Goal: Task Accomplishment & Management: Manage account settings

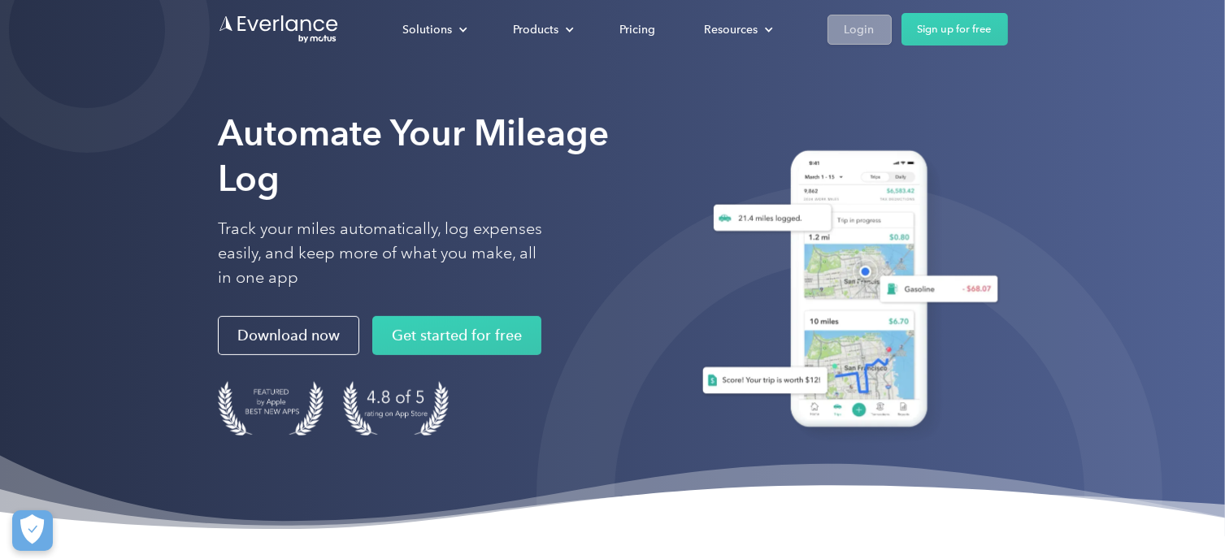
click at [858, 28] on div "Login" at bounding box center [860, 30] width 30 height 20
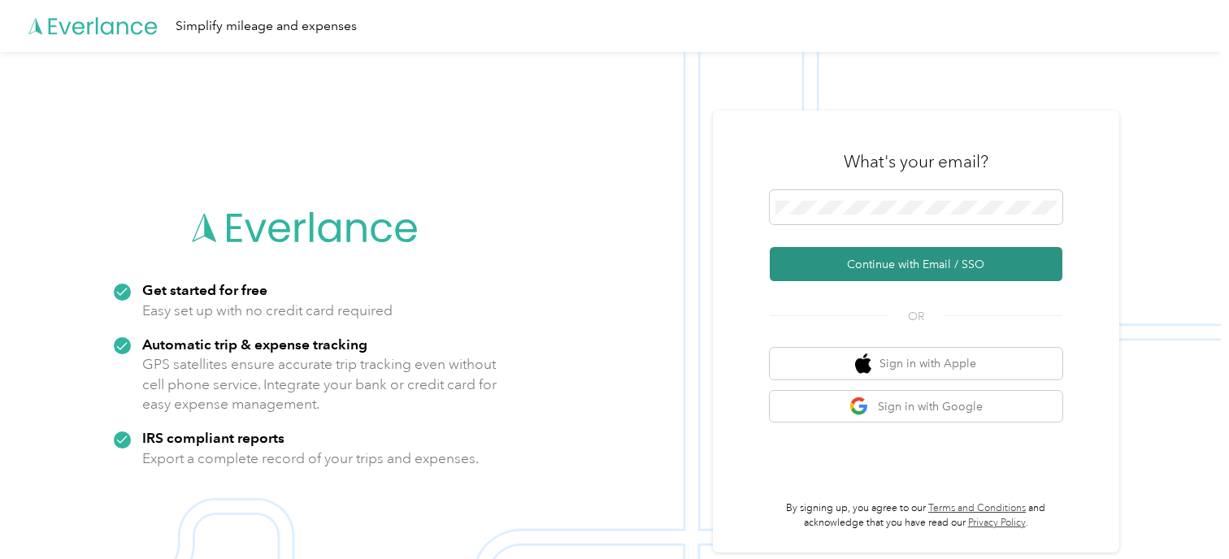
click at [921, 260] on button "Continue with Email / SSO" at bounding box center [916, 264] width 293 height 34
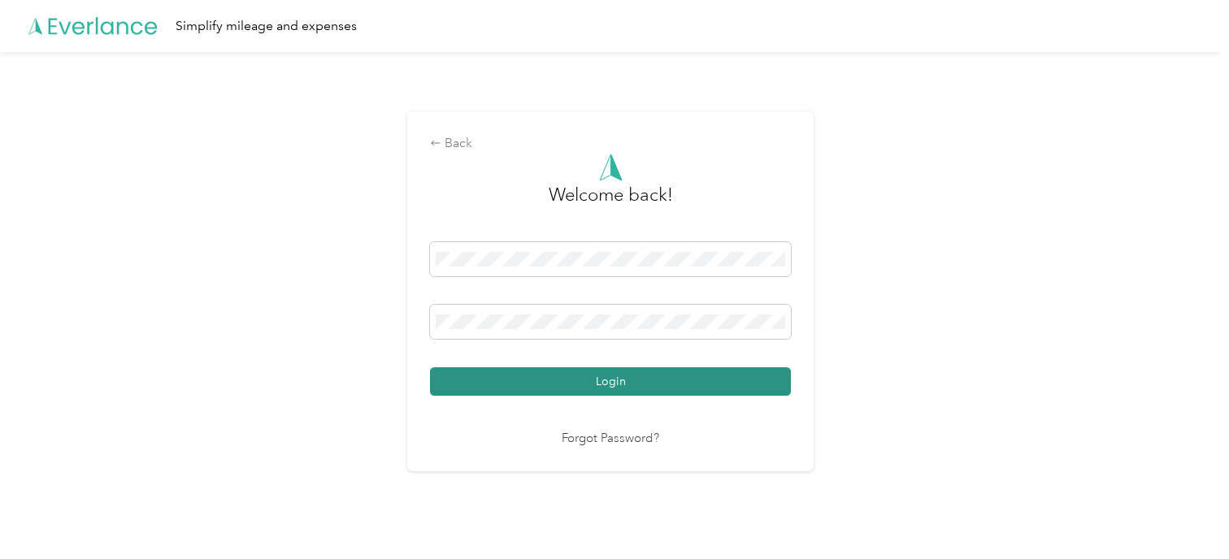
click at [619, 386] on button "Login" at bounding box center [610, 381] width 361 height 28
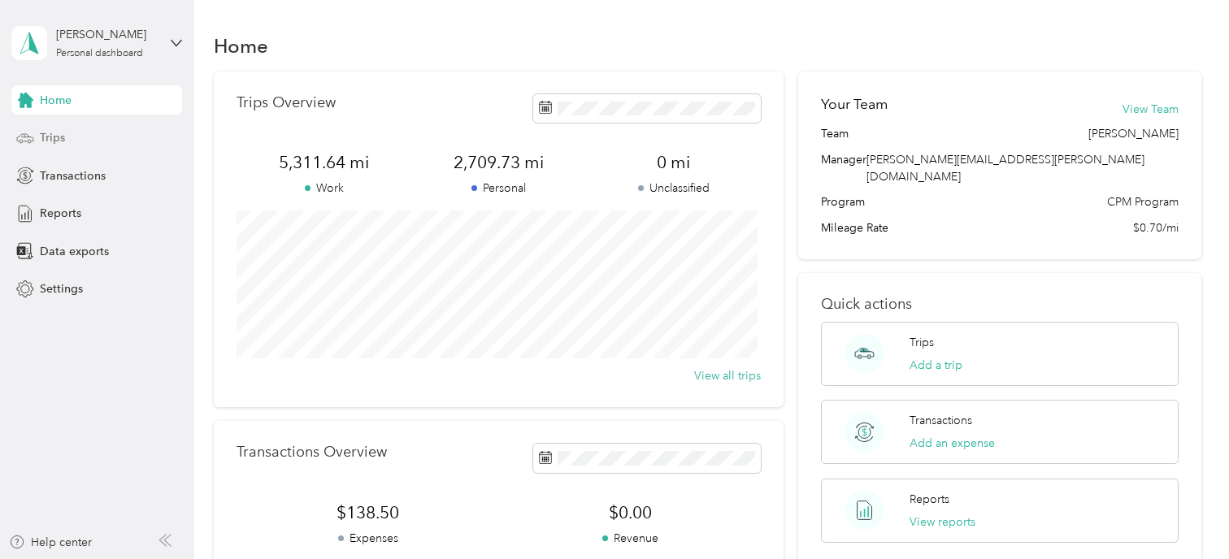
click at [39, 137] on div "Trips" at bounding box center [96, 138] width 171 height 29
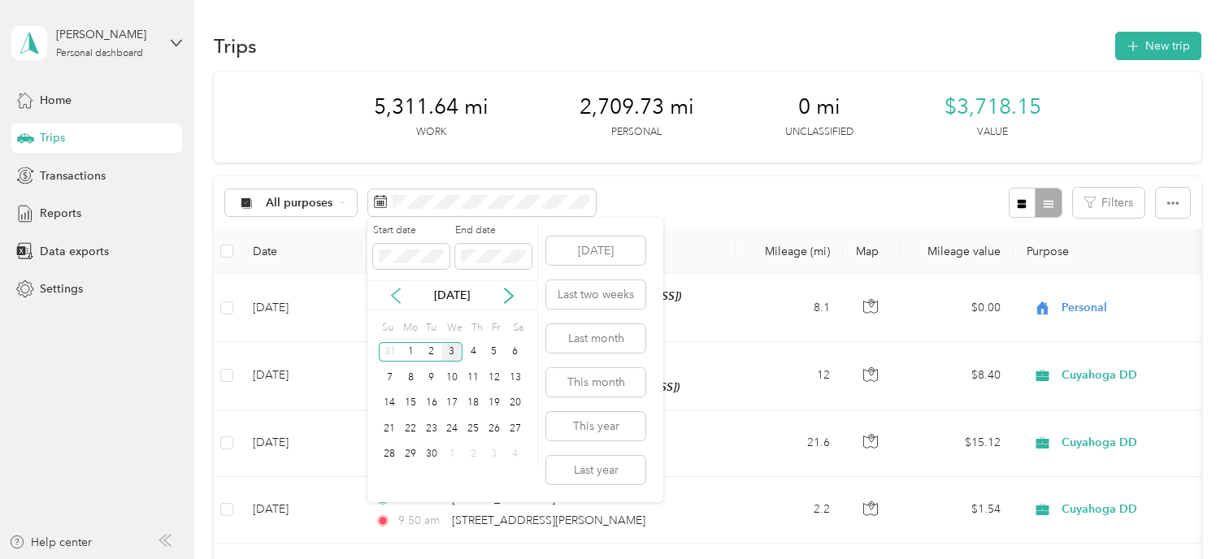
click at [393, 291] on icon at bounding box center [396, 296] width 16 height 16
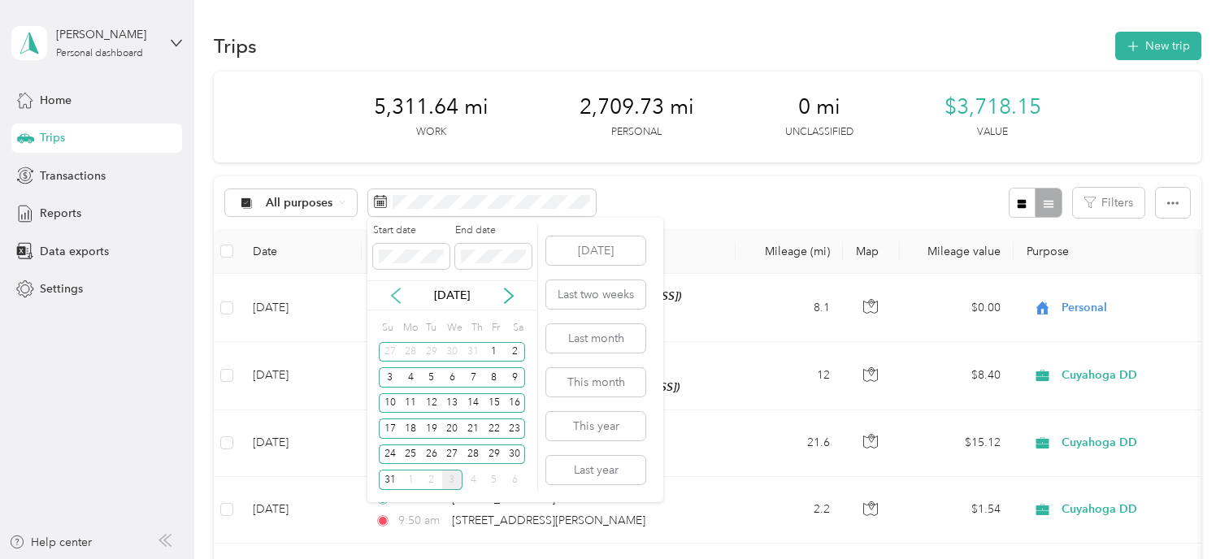
click at [393, 291] on icon at bounding box center [396, 296] width 16 height 16
click at [406, 451] on div "28" at bounding box center [410, 455] width 21 height 20
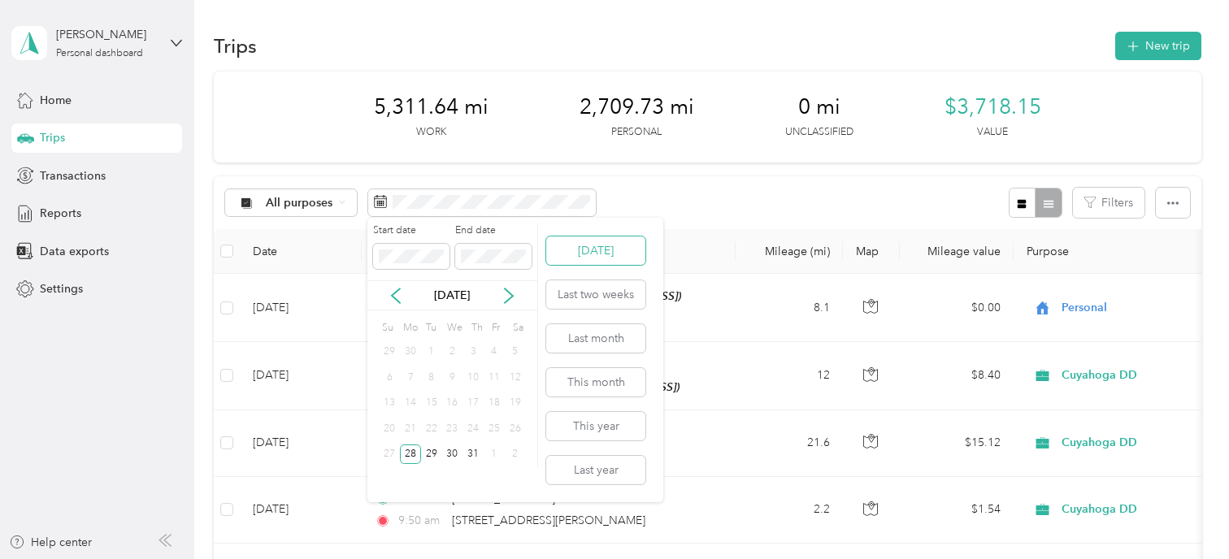
click at [571, 256] on button "[DATE]" at bounding box center [595, 251] width 99 height 28
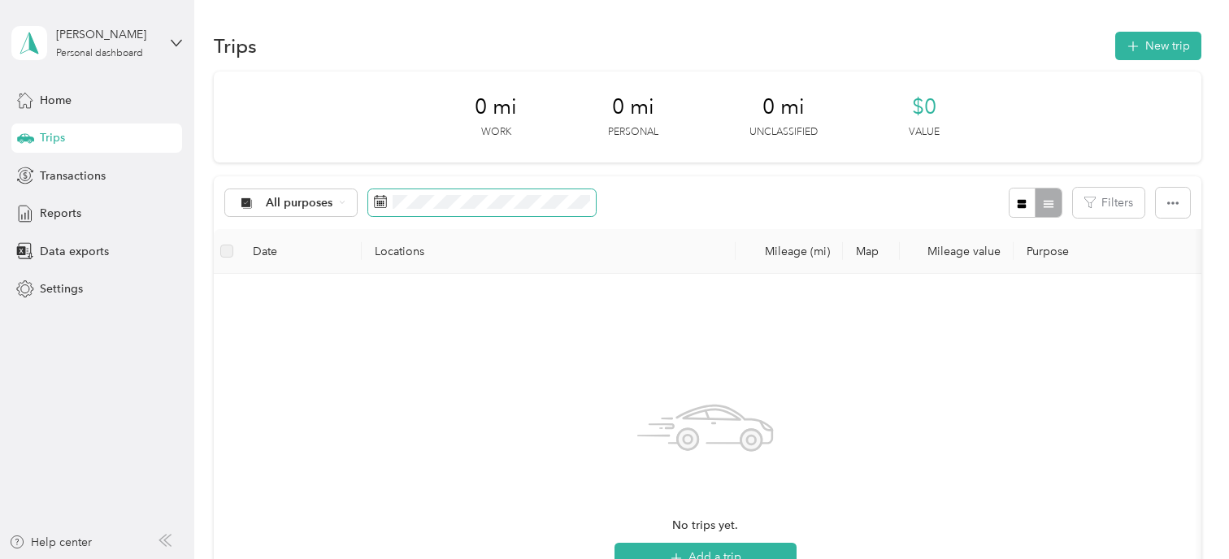
click at [382, 201] on rect at bounding box center [383, 202] width 2 height 2
click at [384, 206] on icon at bounding box center [380, 201] width 13 height 13
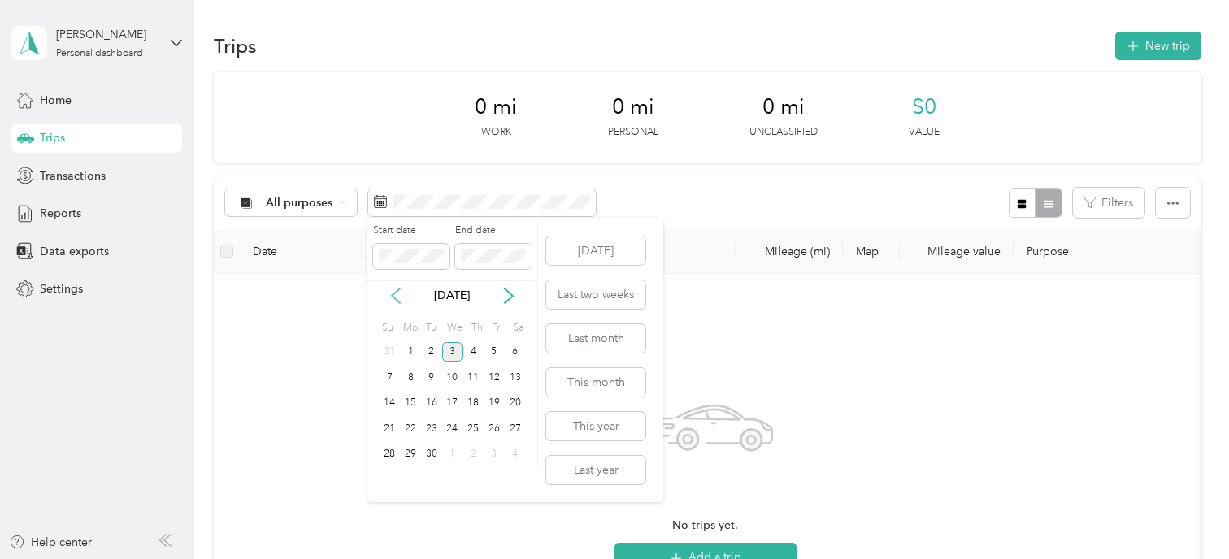
click at [397, 293] on icon at bounding box center [396, 296] width 16 height 16
click at [410, 451] on div "28" at bounding box center [410, 455] width 21 height 20
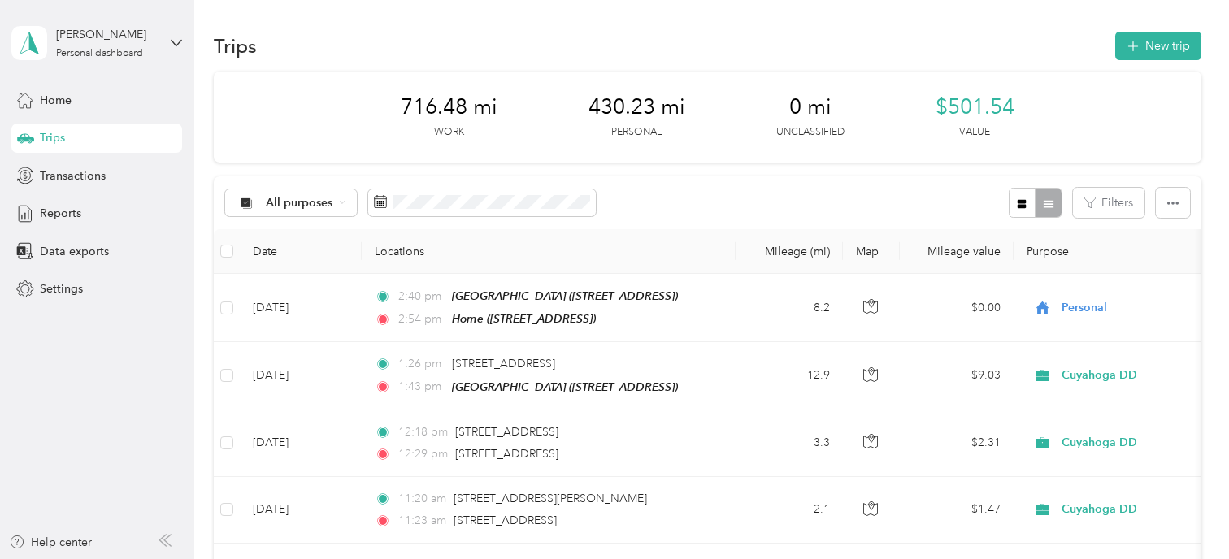
click at [706, 241] on th "Locations" at bounding box center [549, 251] width 374 height 45
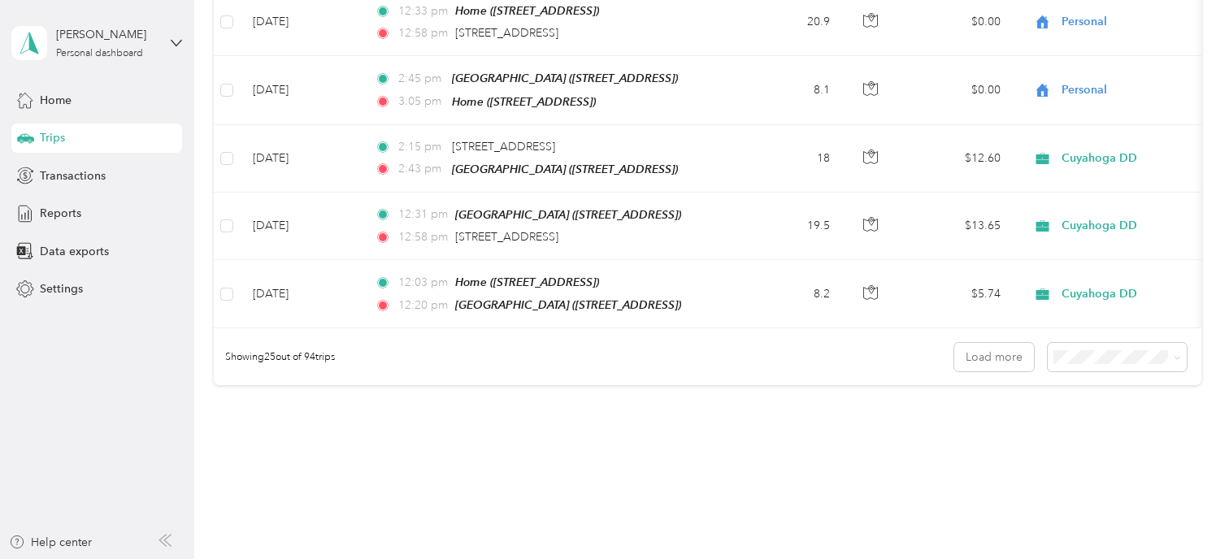
scroll to position [1675, 0]
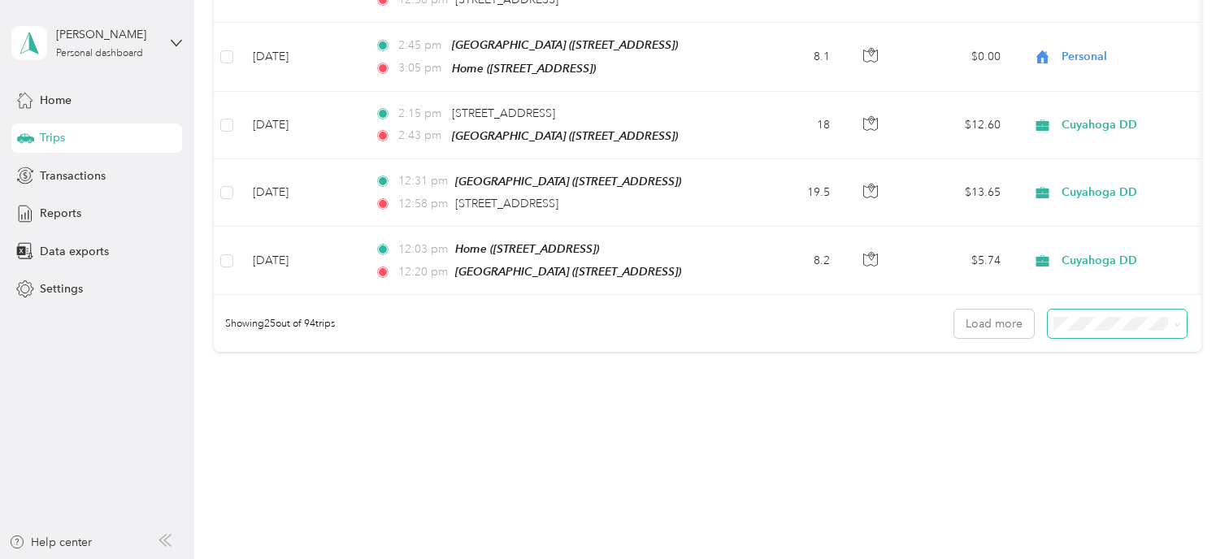
click at [1175, 324] on icon at bounding box center [1177, 325] width 5 height 3
click at [1136, 396] on li "100 per load" at bounding box center [1113, 393] width 139 height 28
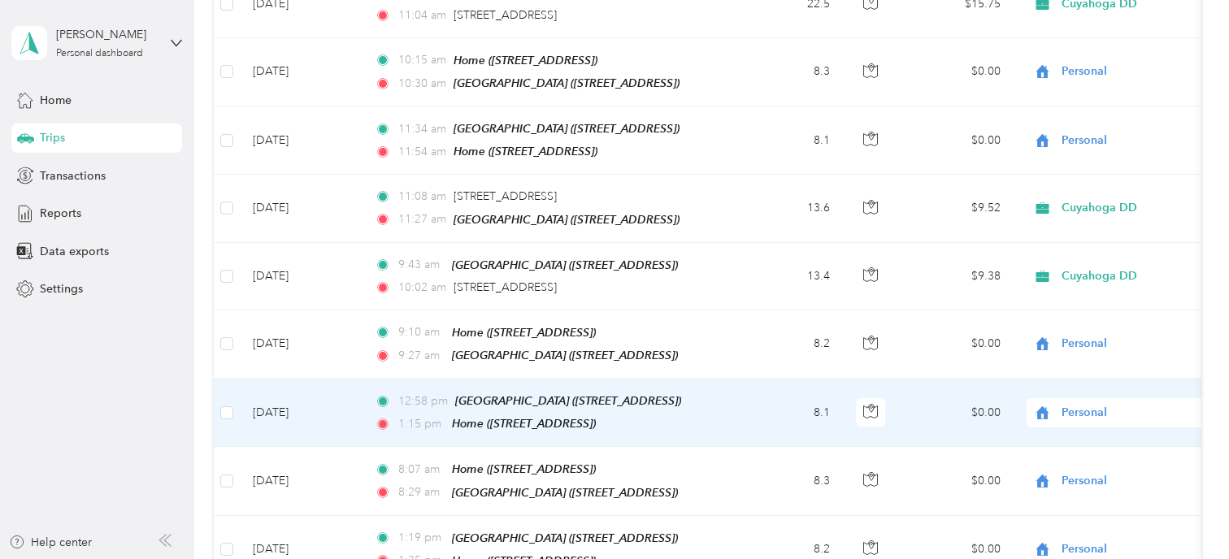
scroll to position [6278, 0]
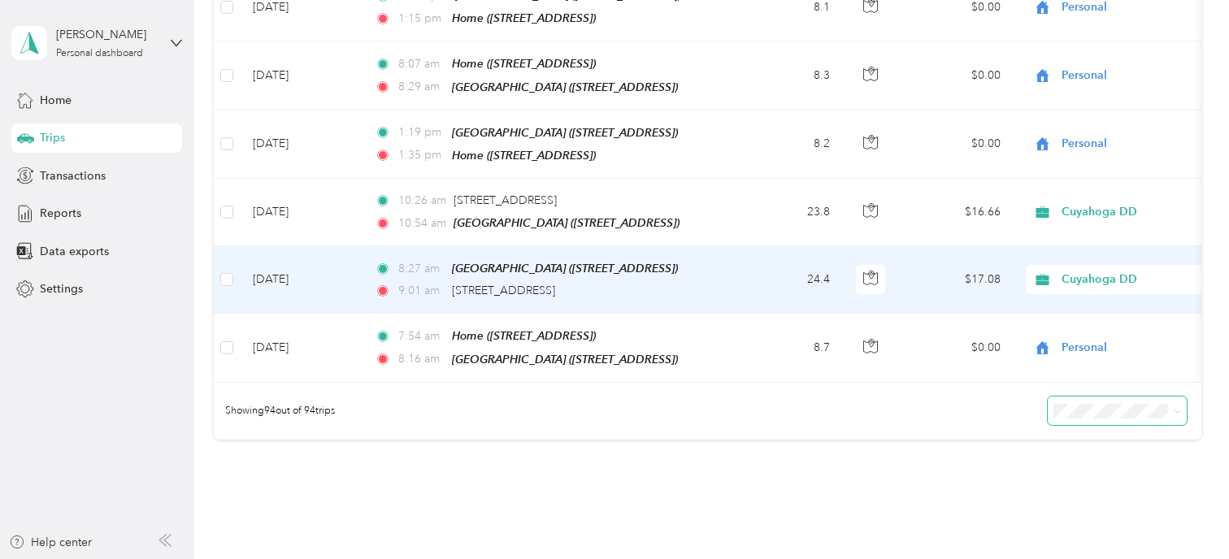
click at [1079, 271] on span "Cuyahoga DD" at bounding box center [1136, 280] width 149 height 18
click at [1079, 224] on li "Personal" at bounding box center [1128, 223] width 202 height 28
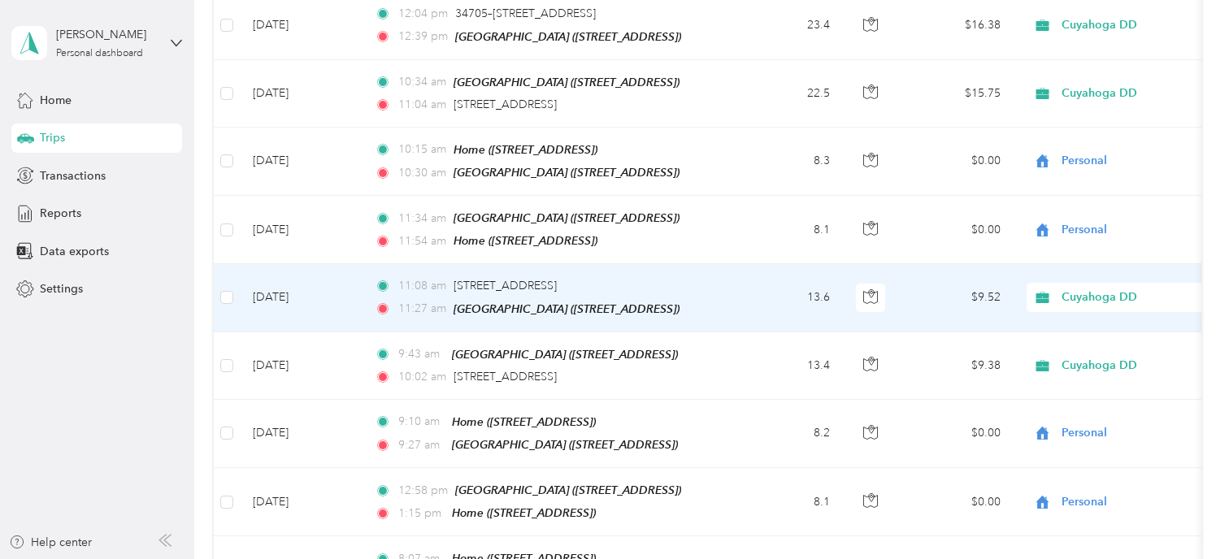
scroll to position [5787, 0]
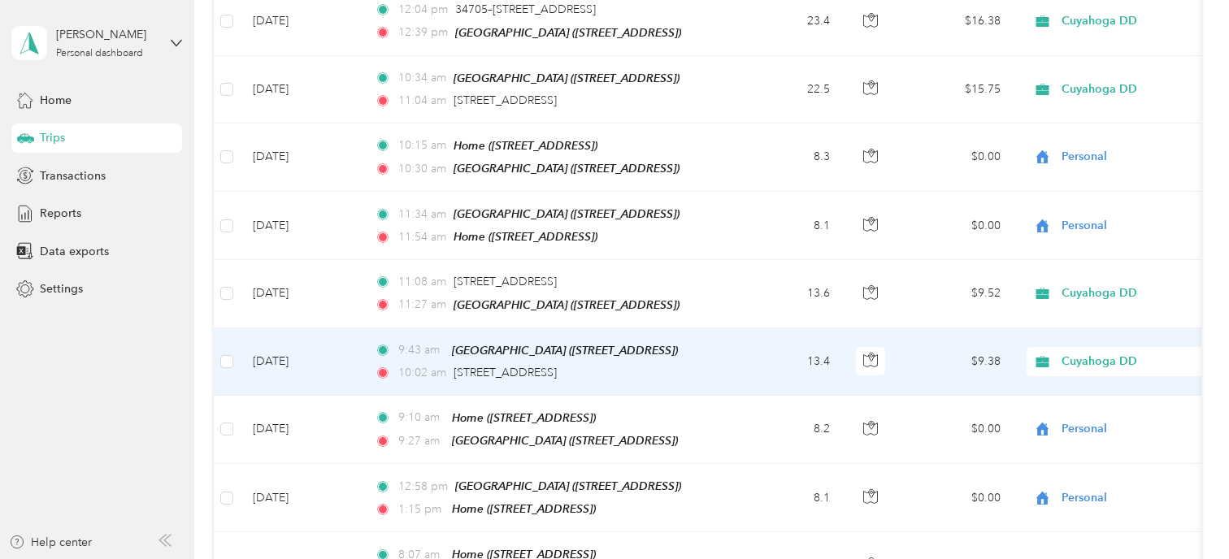
click at [1106, 347] on div "Cuyahoga DD" at bounding box center [1128, 361] width 202 height 29
click at [1097, 317] on li "Personal" at bounding box center [1128, 314] width 202 height 28
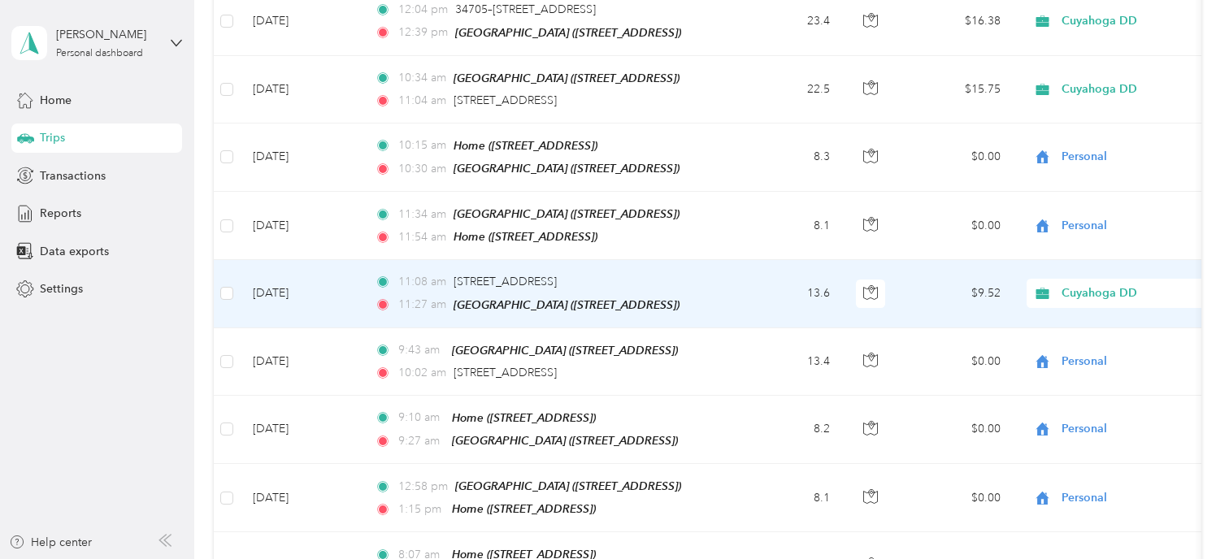
click at [1085, 284] on span "Cuyahoga DD" at bounding box center [1136, 293] width 149 height 18
click at [1085, 245] on span "Personal" at bounding box center [1142, 247] width 150 height 17
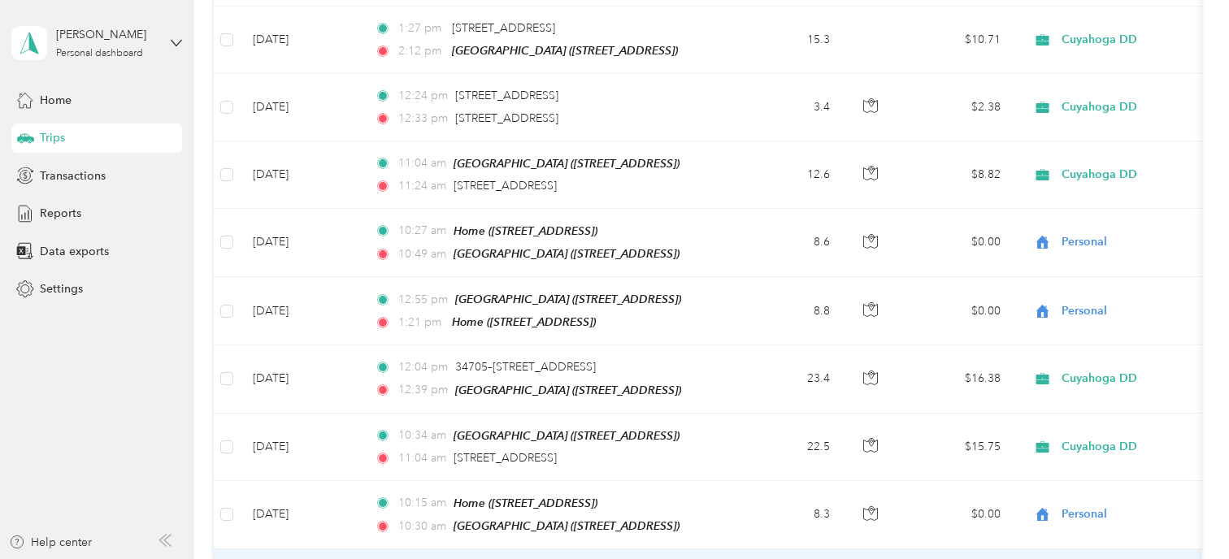
scroll to position [5427, 0]
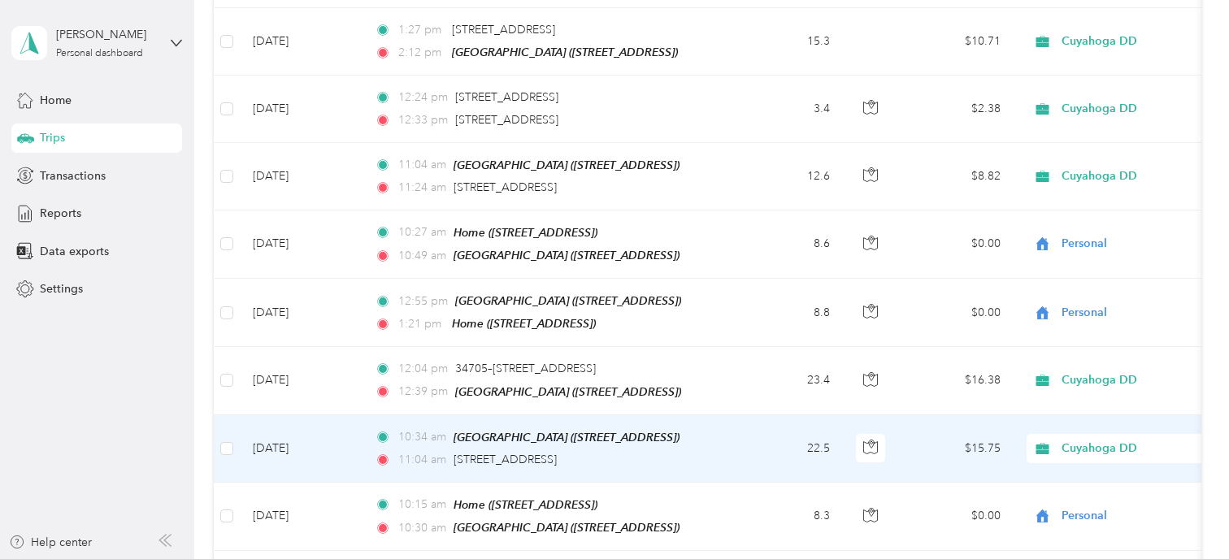
click at [1102, 440] on span "Cuyahoga DD" at bounding box center [1136, 449] width 149 height 18
click at [1088, 406] on span "Personal" at bounding box center [1142, 406] width 150 height 17
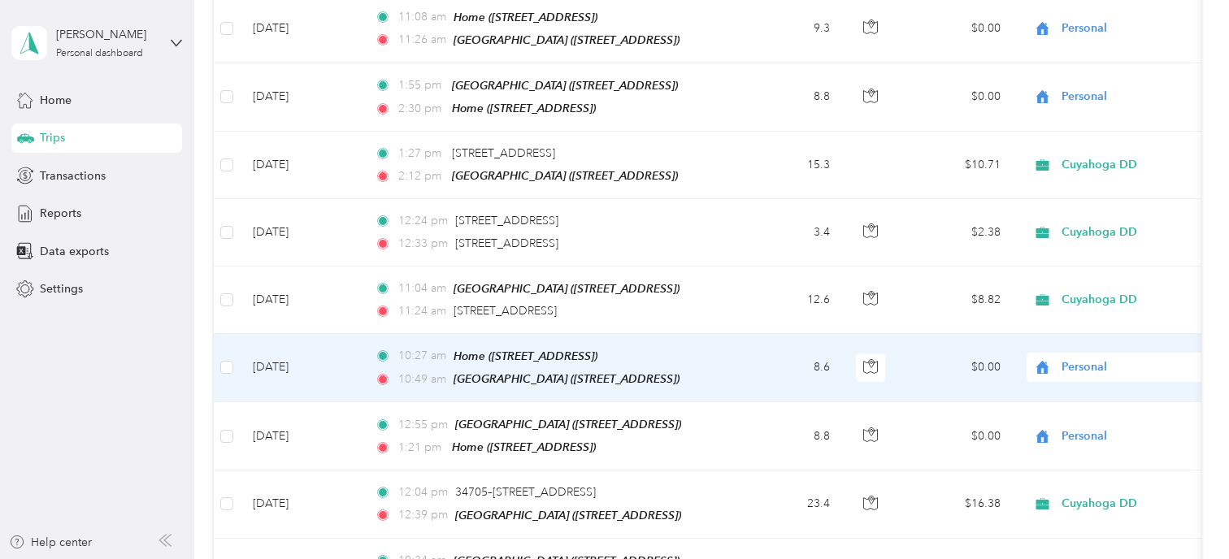
scroll to position [5297, 0]
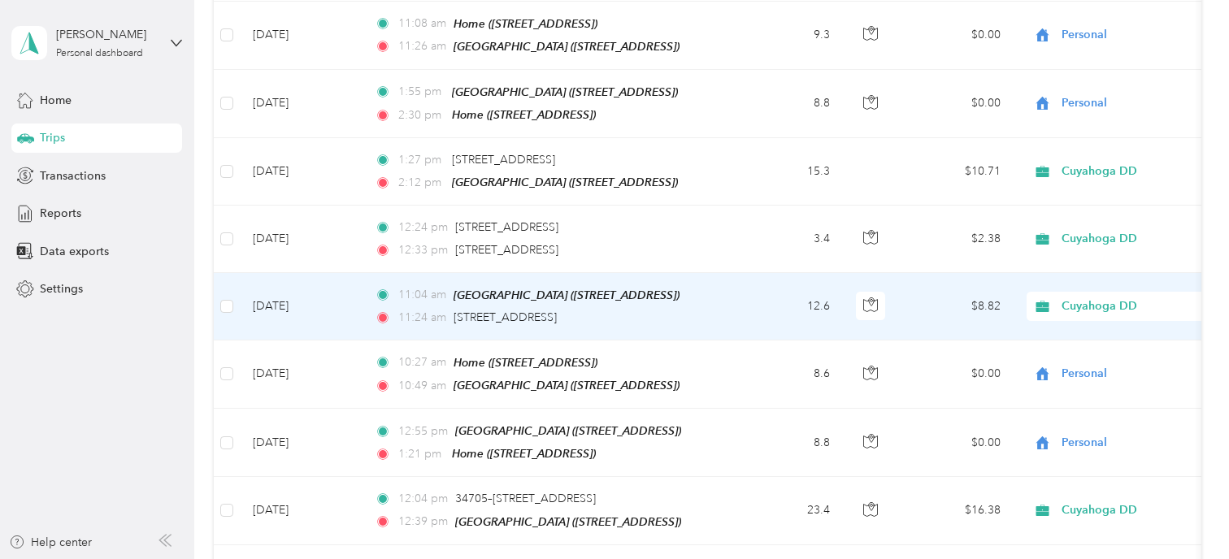
click at [1033, 300] on icon at bounding box center [1042, 306] width 20 height 13
click at [1059, 270] on li "Personal" at bounding box center [1128, 269] width 202 height 28
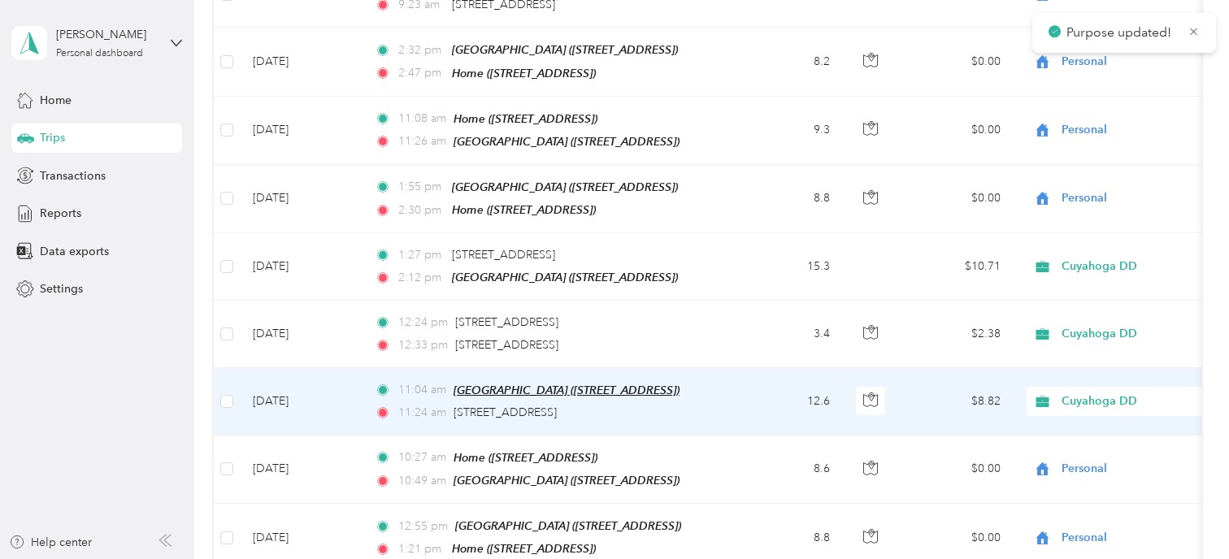
scroll to position [5197, 0]
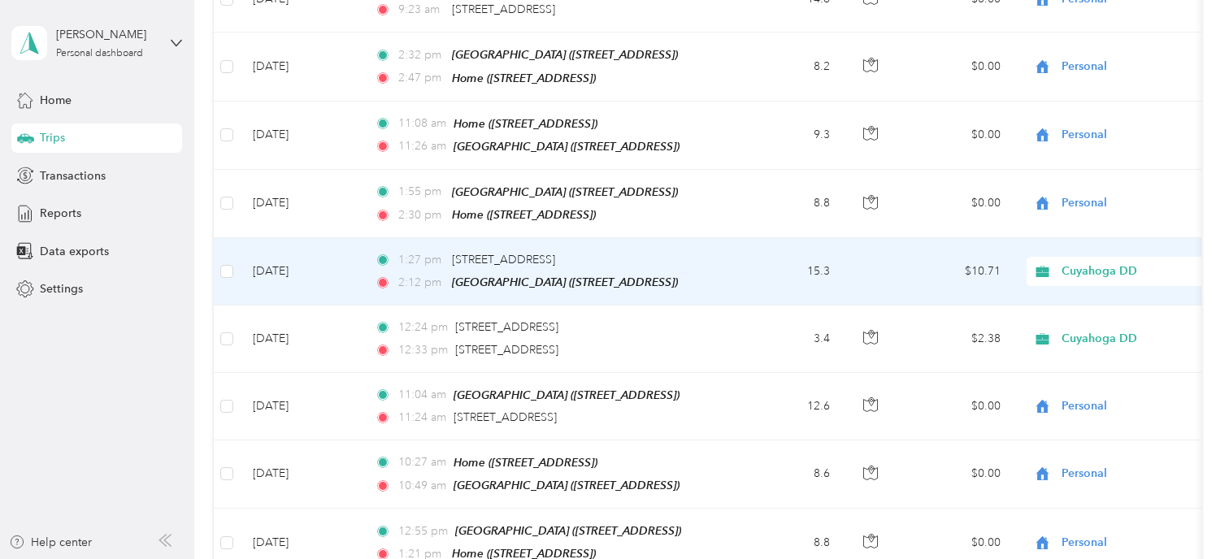
click at [1088, 263] on span "Cuyahoga DD" at bounding box center [1136, 272] width 149 height 18
click at [1079, 236] on span "Personal" at bounding box center [1142, 236] width 150 height 17
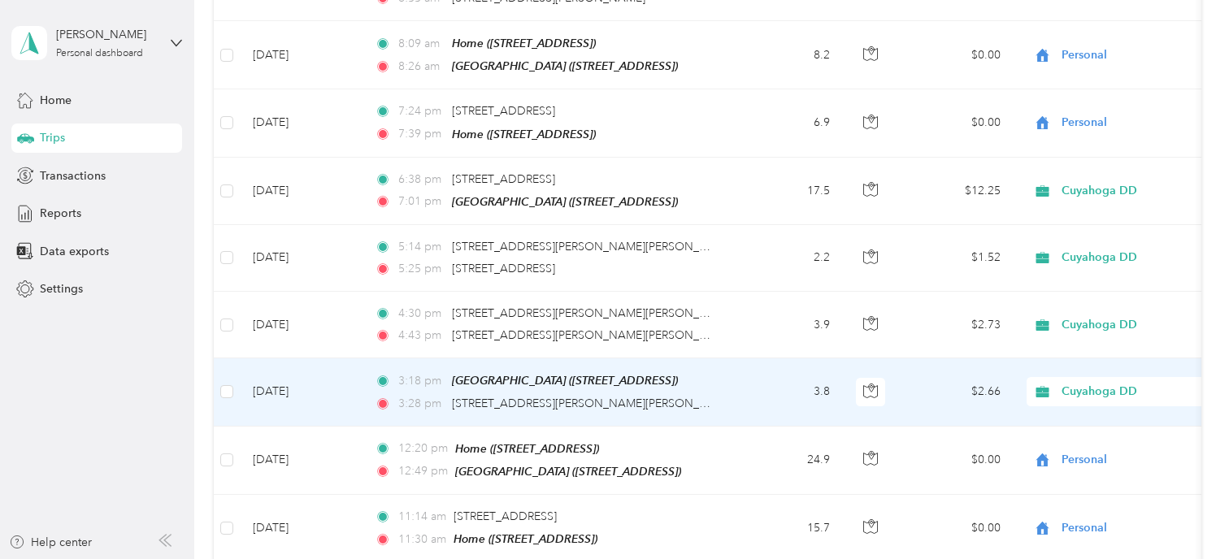
scroll to position [4595, 0]
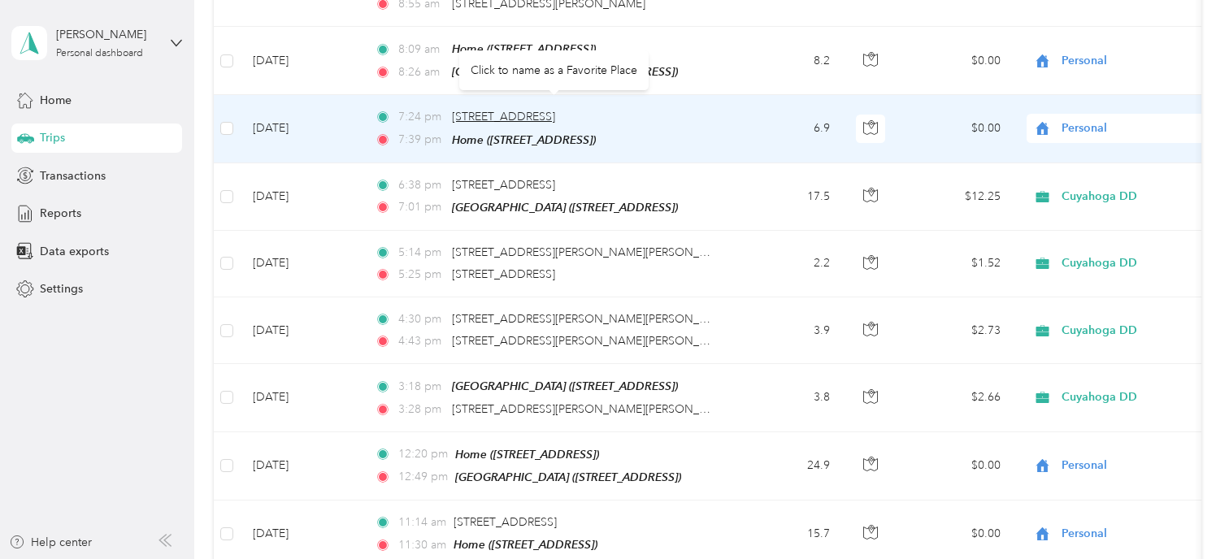
click at [543, 110] on span "[STREET_ADDRESS]" at bounding box center [503, 117] width 103 height 14
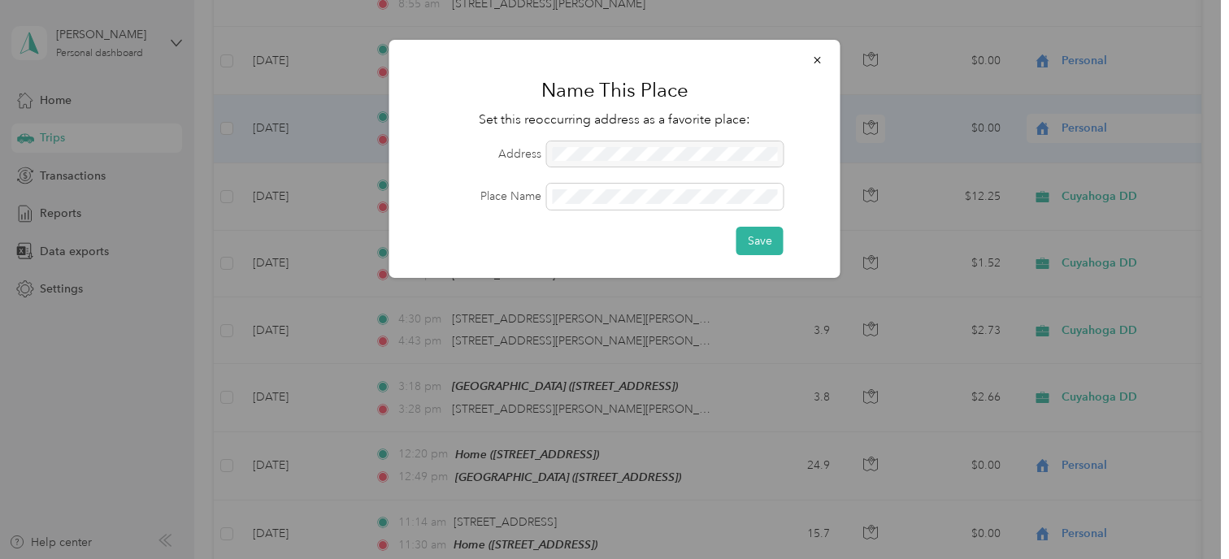
click at [584, 154] on div at bounding box center [665, 154] width 237 height 26
click at [760, 241] on button "Save" at bounding box center [759, 241] width 47 height 28
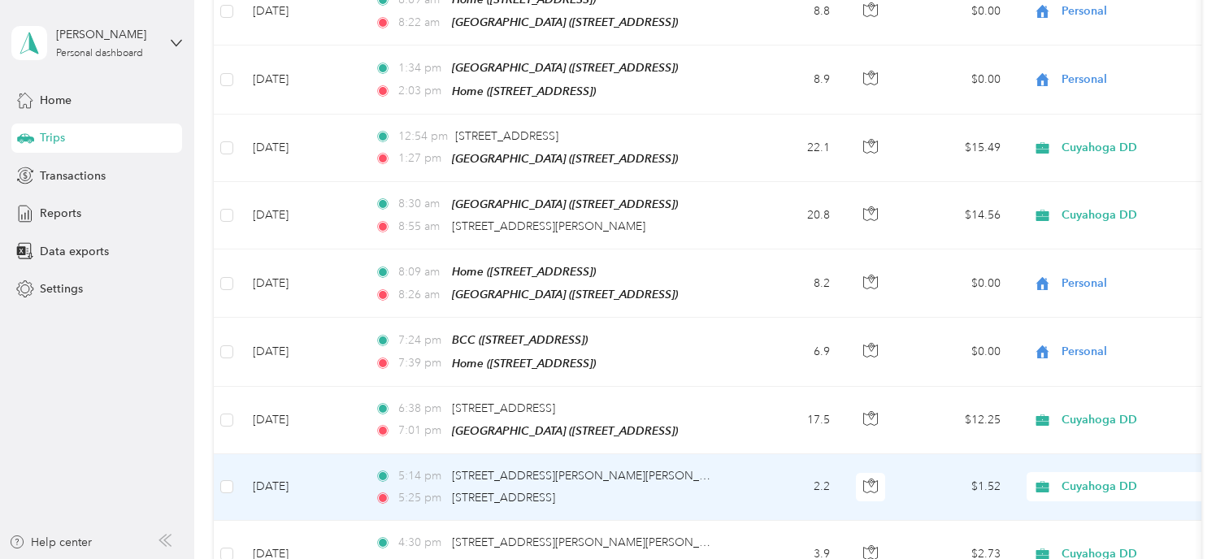
scroll to position [4371, 0]
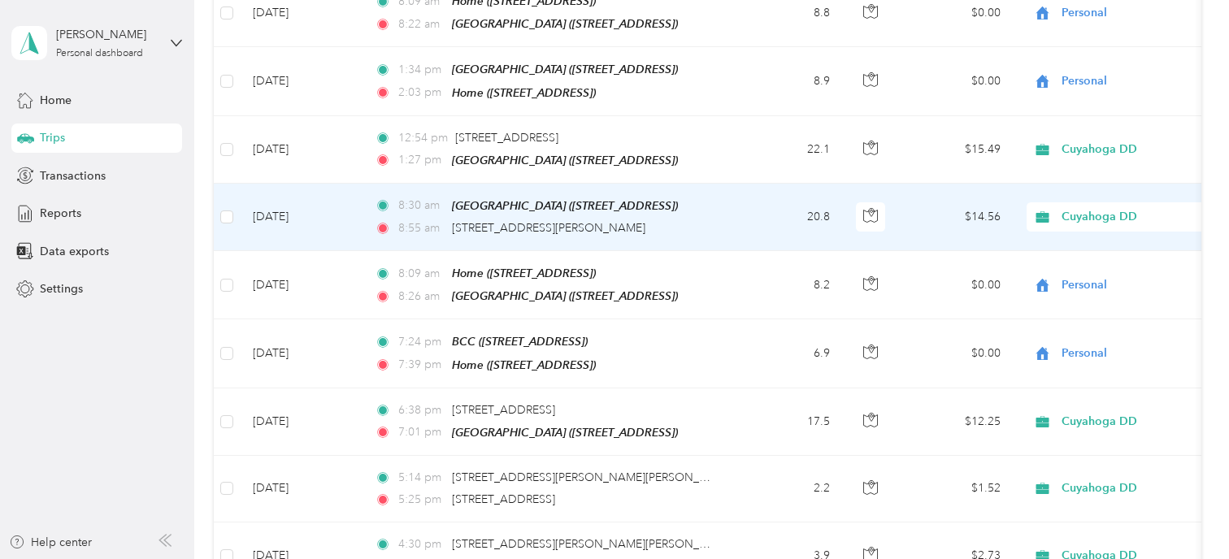
click at [1076, 202] on div "Cuyahoga DD" at bounding box center [1128, 216] width 202 height 29
click at [1068, 190] on span "Personal" at bounding box center [1142, 187] width 150 height 17
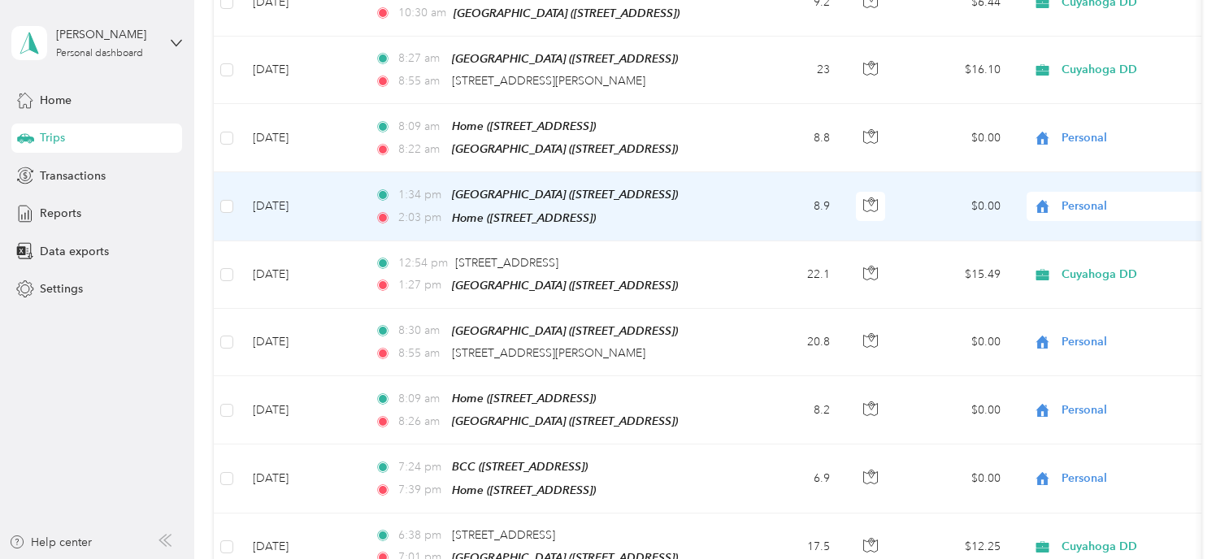
scroll to position [4245, 0]
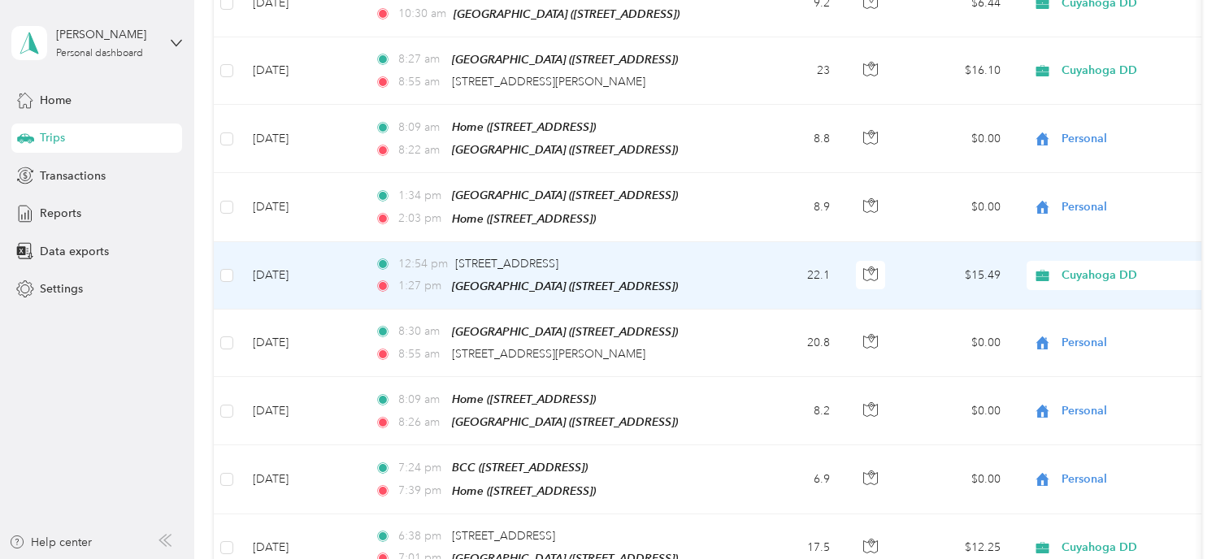
click at [1079, 267] on span "Cuyahoga DD" at bounding box center [1136, 276] width 149 height 18
click at [1065, 258] on li "Personal" at bounding box center [1128, 255] width 202 height 28
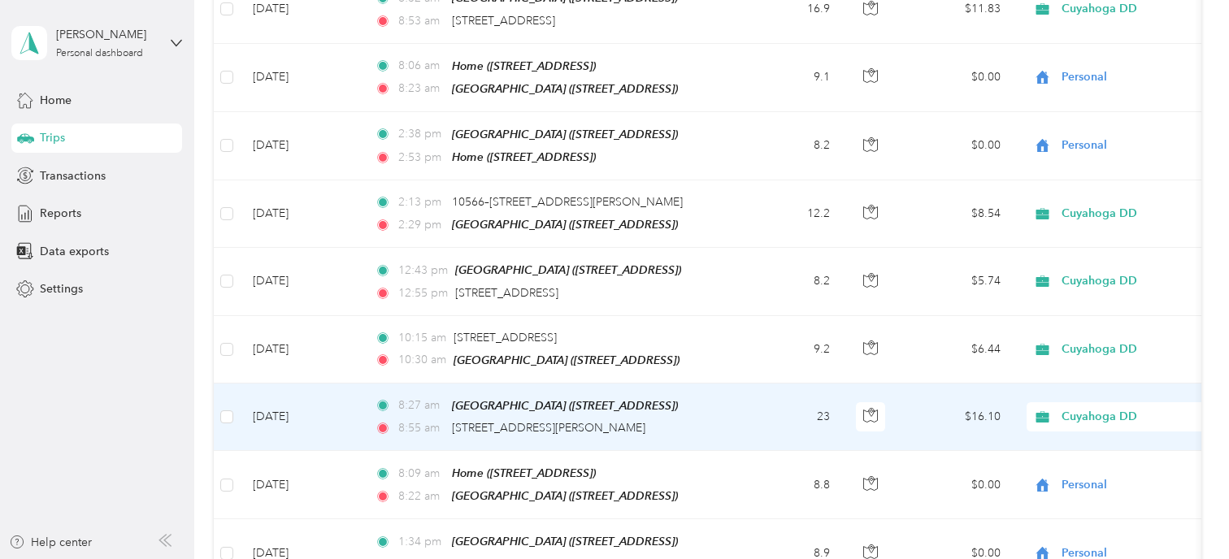
scroll to position [3898, 0]
click at [1106, 409] on span "Cuyahoga DD" at bounding box center [1136, 418] width 149 height 18
click at [1078, 402] on span "Personal" at bounding box center [1142, 401] width 150 height 17
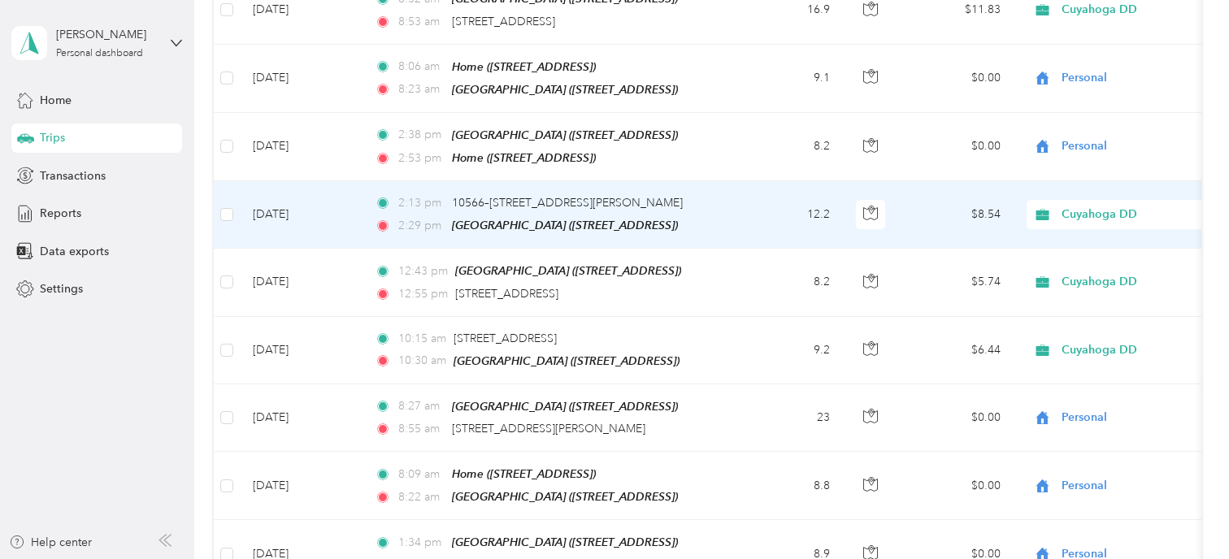
click at [1079, 206] on span "Cuyahoga DD" at bounding box center [1136, 215] width 149 height 18
click at [1087, 204] on li "Personal" at bounding box center [1128, 203] width 202 height 28
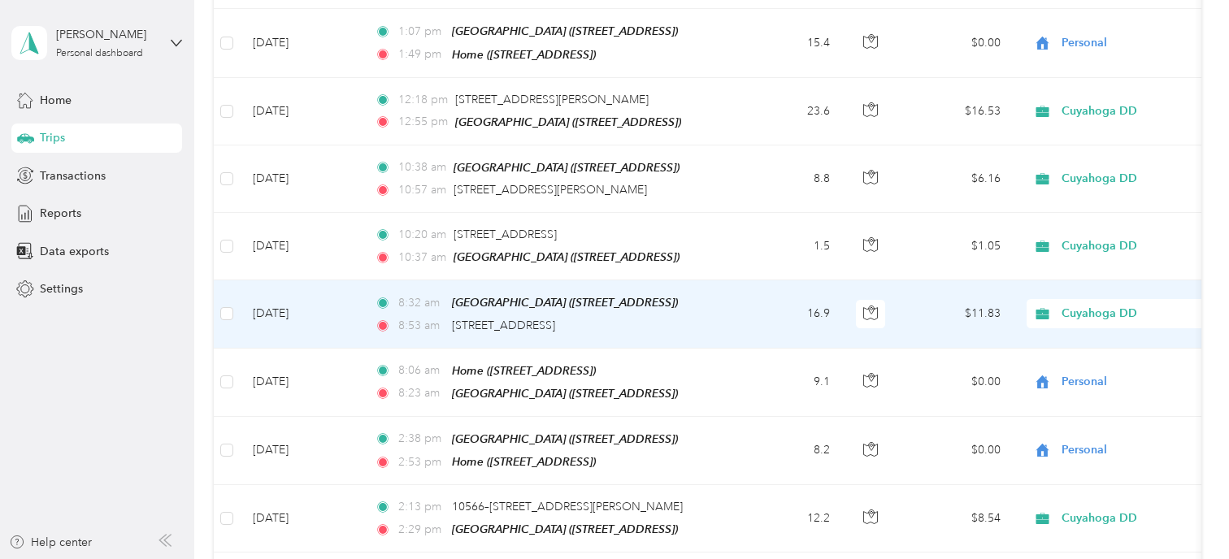
scroll to position [3582, 0]
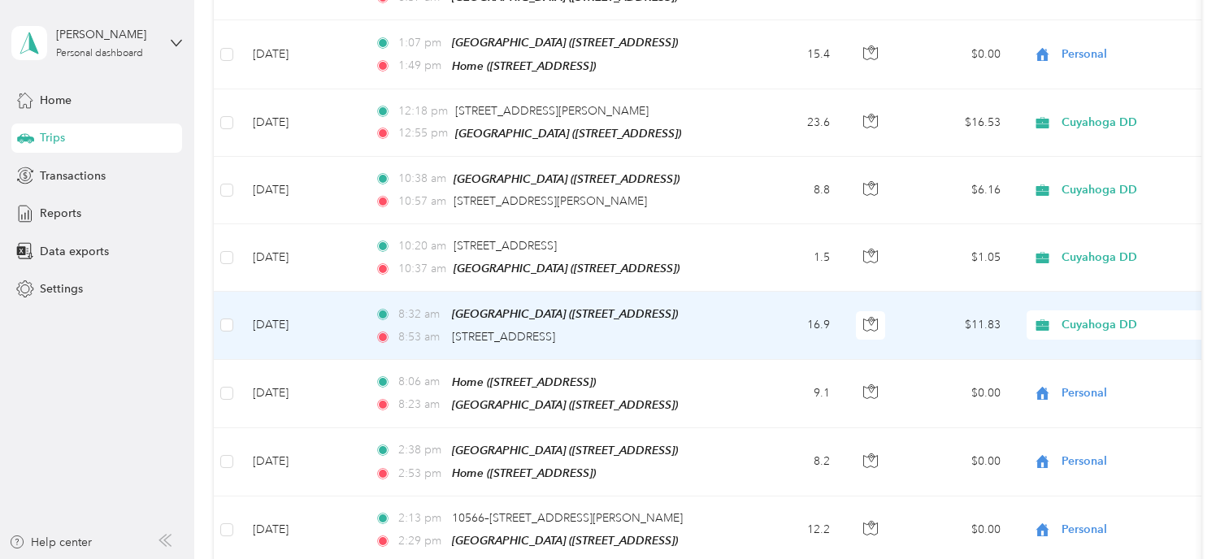
click at [1086, 316] on span "Cuyahoga DD" at bounding box center [1136, 325] width 149 height 18
click at [1080, 318] on span "Personal" at bounding box center [1142, 317] width 150 height 17
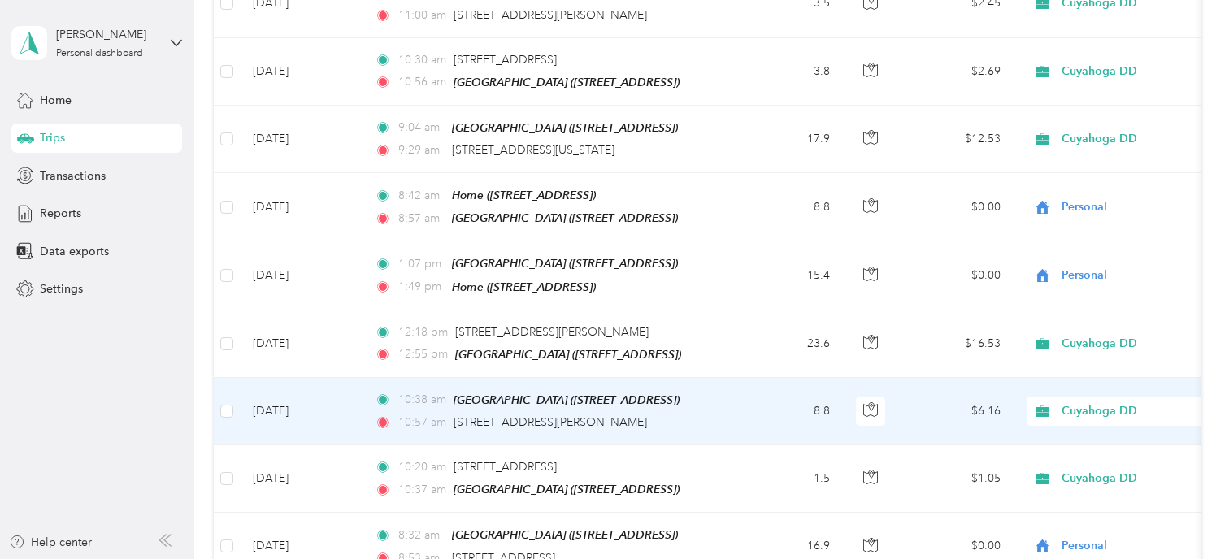
scroll to position [3358, 0]
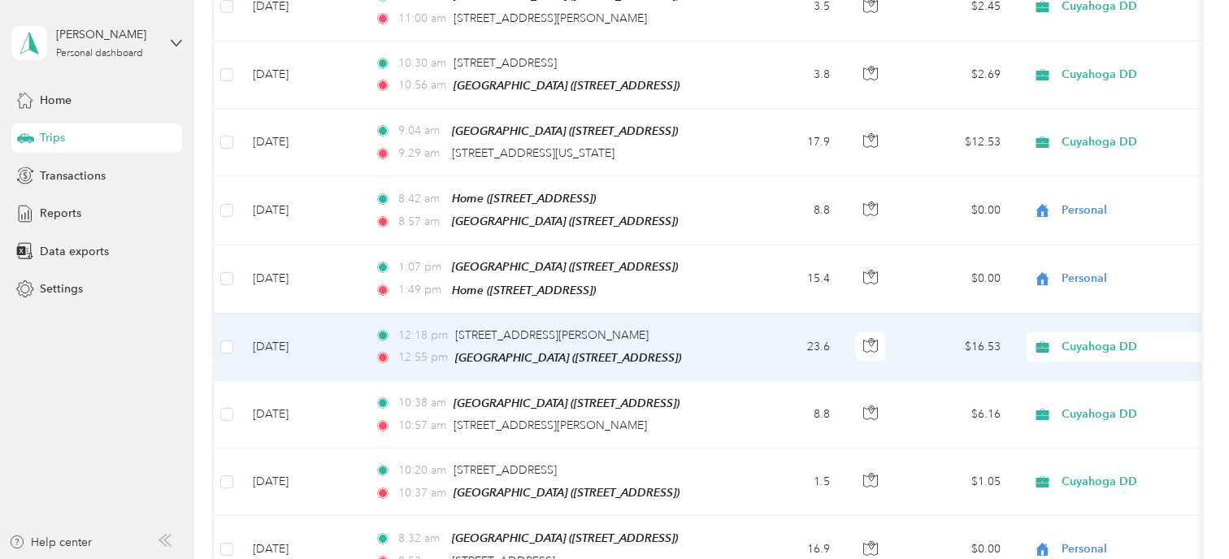
click at [1074, 338] on span "Cuyahoga DD" at bounding box center [1136, 347] width 149 height 18
click at [1076, 330] on li "Personal" at bounding box center [1128, 342] width 202 height 28
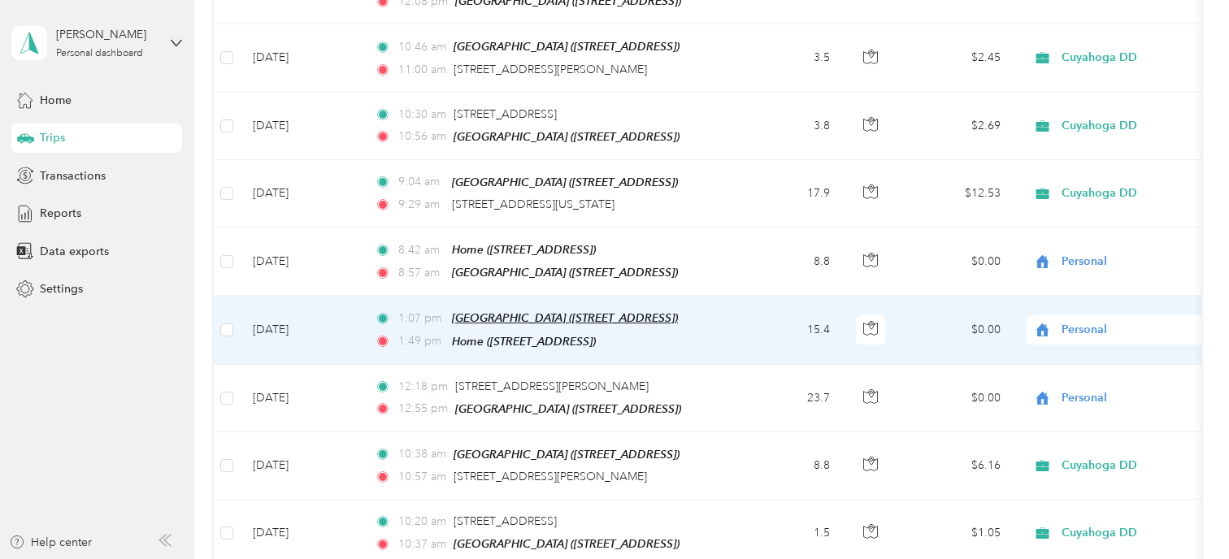
scroll to position [3306, 0]
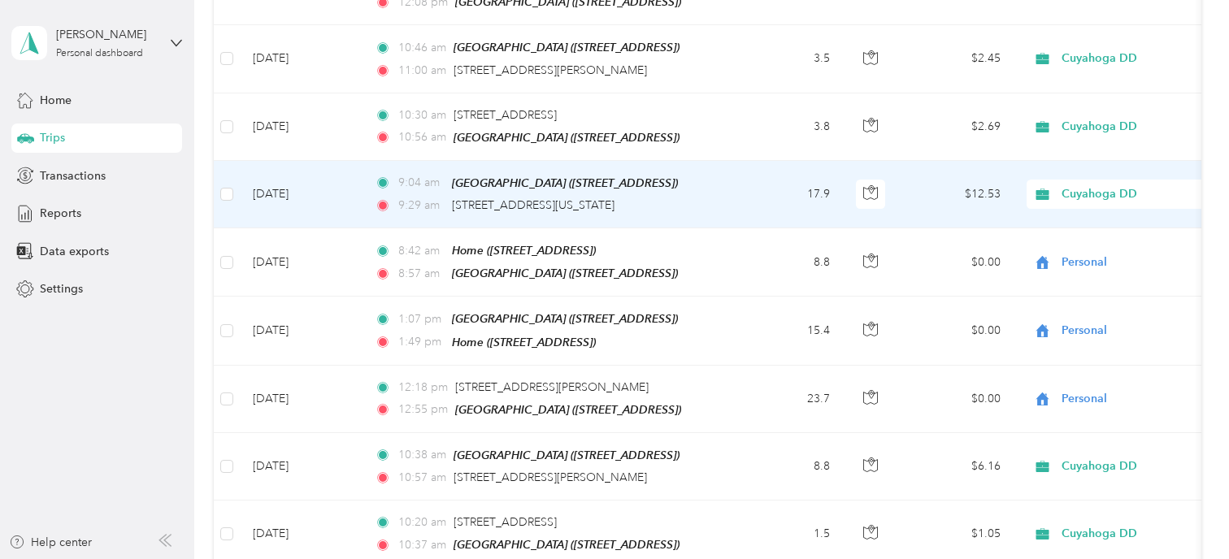
click at [1101, 185] on span "Cuyahoga DD" at bounding box center [1136, 194] width 149 height 18
click at [1084, 198] on li "Personal" at bounding box center [1128, 194] width 202 height 28
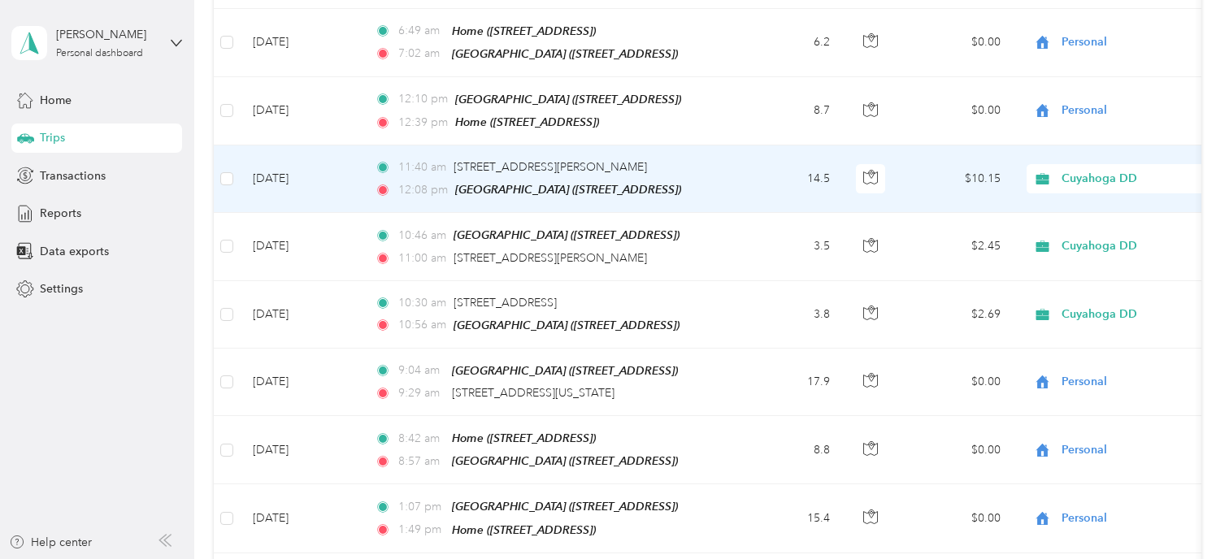
scroll to position [3117, 0]
click at [1105, 171] on span "Cuyahoga DD" at bounding box center [1136, 180] width 149 height 18
click at [1099, 178] on span "Personal" at bounding box center [1142, 182] width 150 height 17
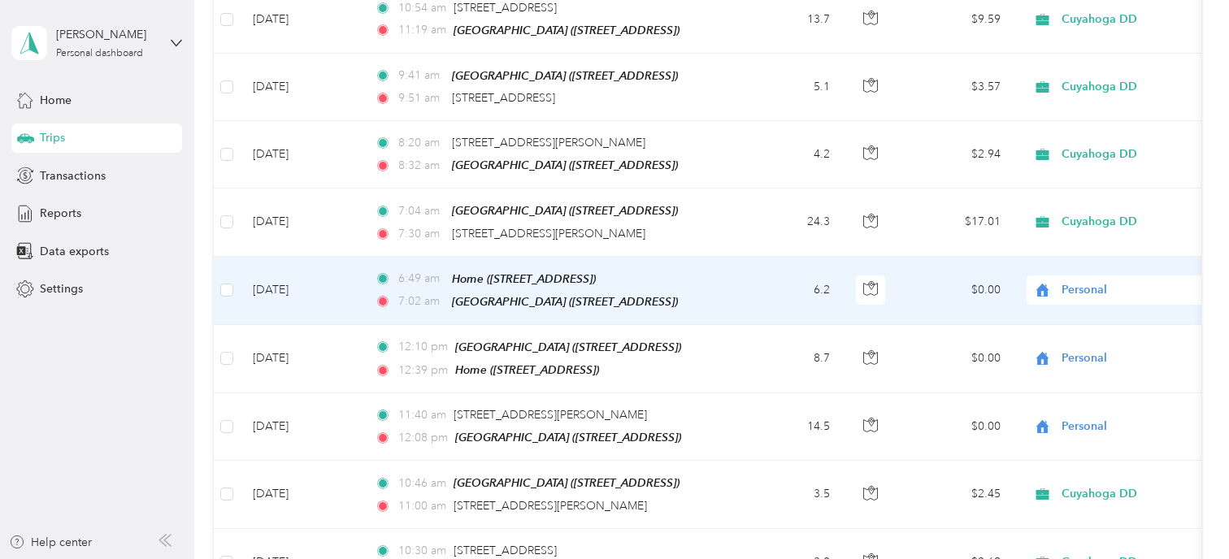
scroll to position [2860, 0]
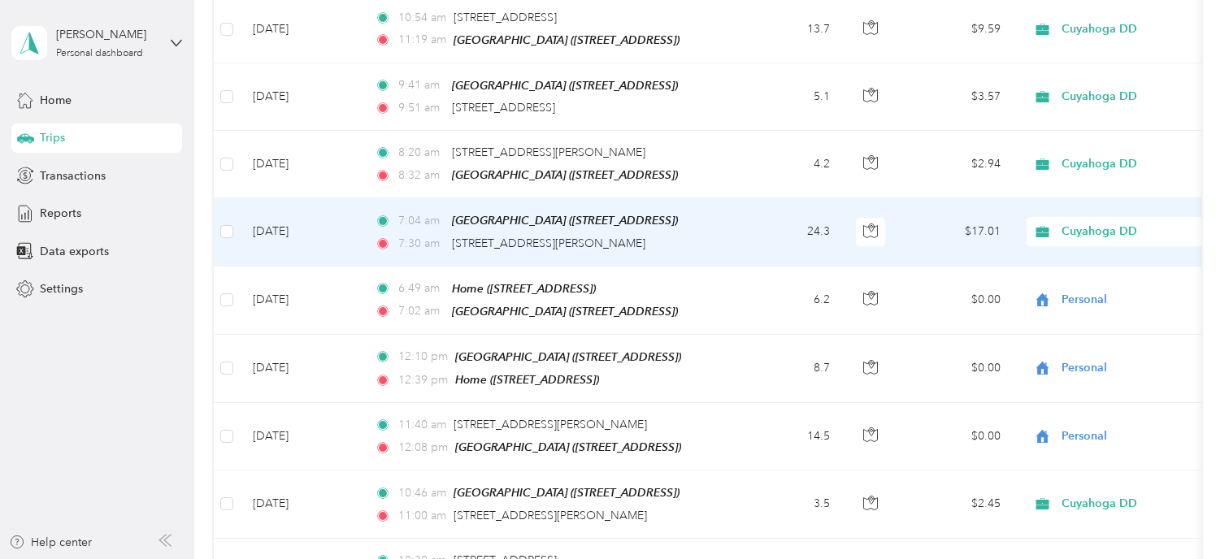
click at [1097, 223] on span "Cuyahoga DD" at bounding box center [1136, 232] width 149 height 18
click at [1086, 242] on li "Personal" at bounding box center [1128, 239] width 202 height 28
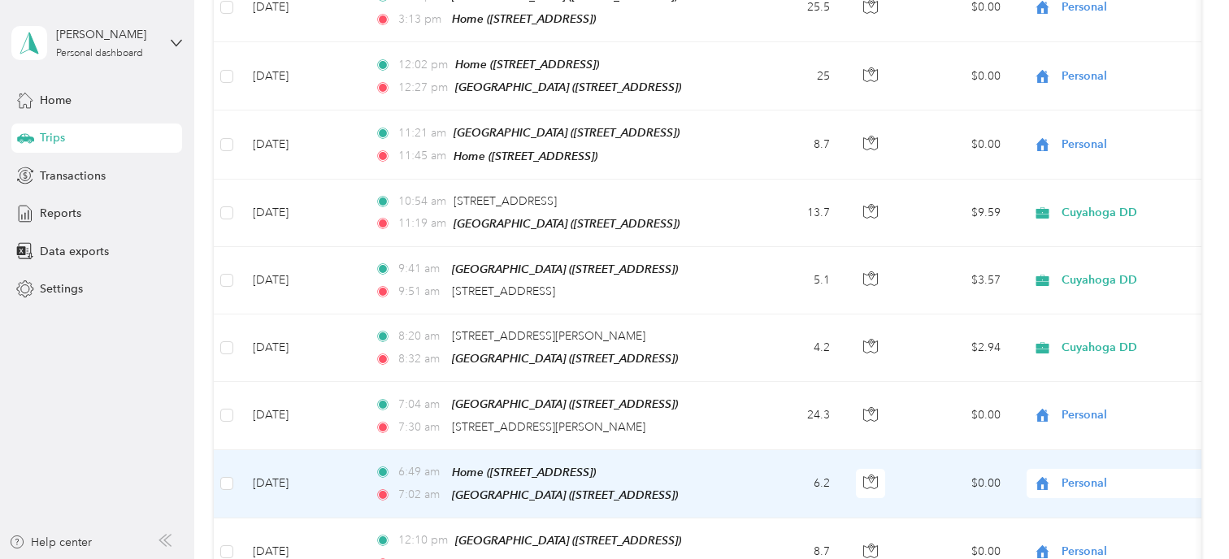
scroll to position [2676, 0]
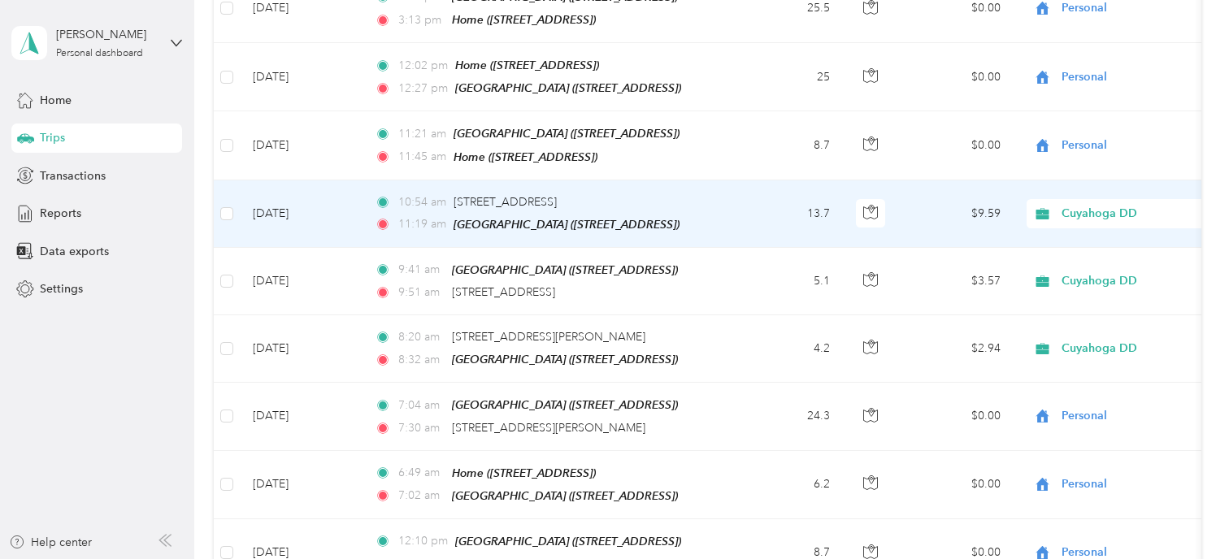
click at [1073, 205] on span "Cuyahoga DD" at bounding box center [1136, 214] width 149 height 18
click at [1075, 220] on span "Personal" at bounding box center [1142, 222] width 150 height 17
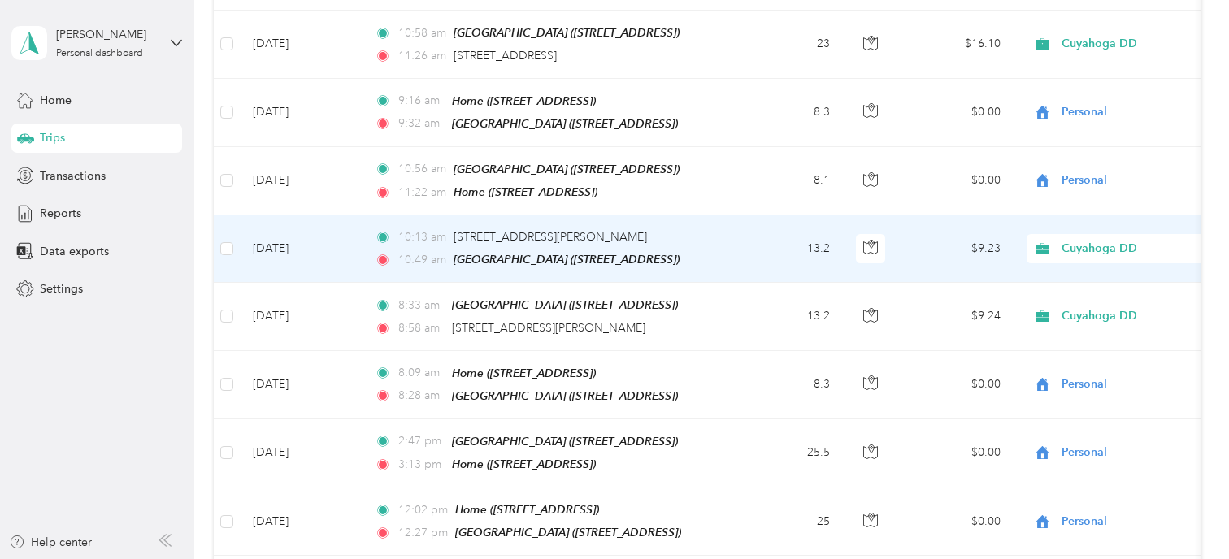
scroll to position [2228, 0]
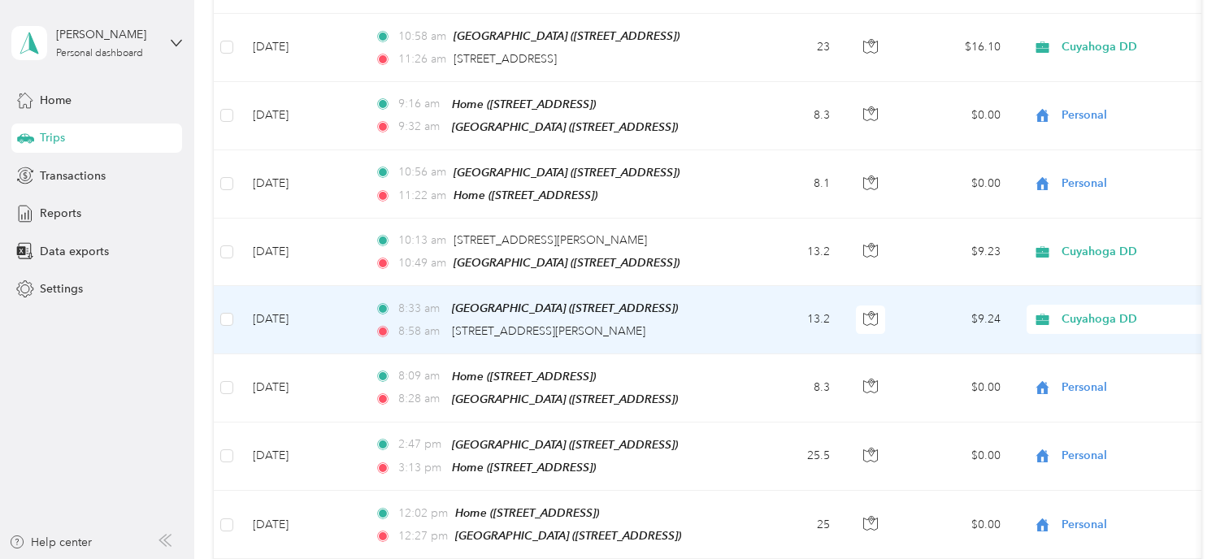
click at [1059, 311] on span "Cuyahoga DD" at bounding box center [1120, 320] width 177 height 18
click at [1075, 329] on span "Personal" at bounding box center [1142, 337] width 150 height 17
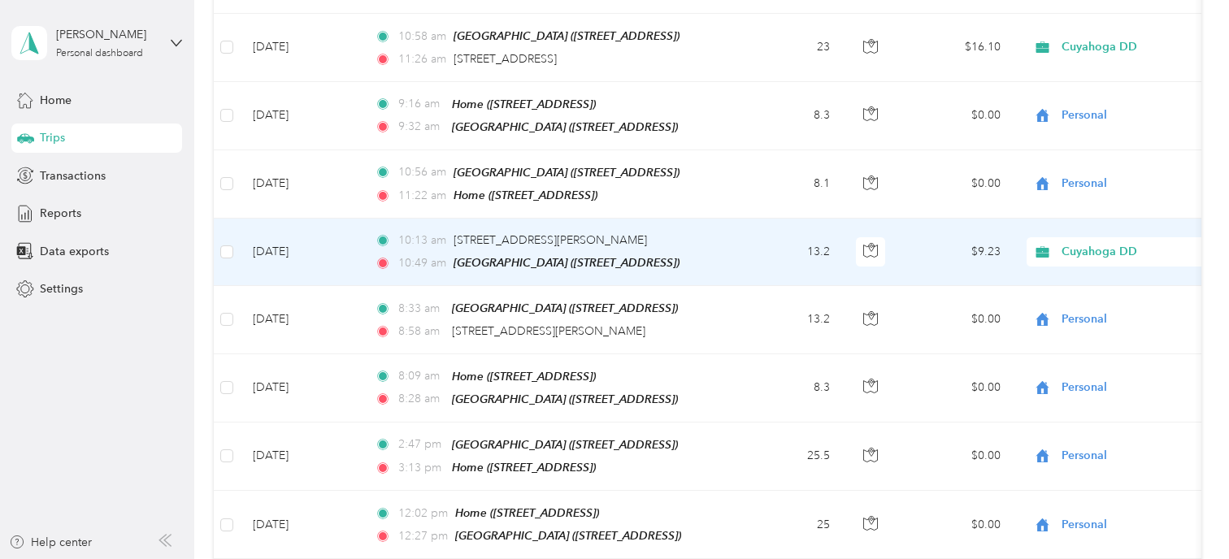
click at [1052, 245] on icon at bounding box center [1042, 251] width 20 height 13
click at [1068, 267] on span "Personal" at bounding box center [1142, 263] width 150 height 17
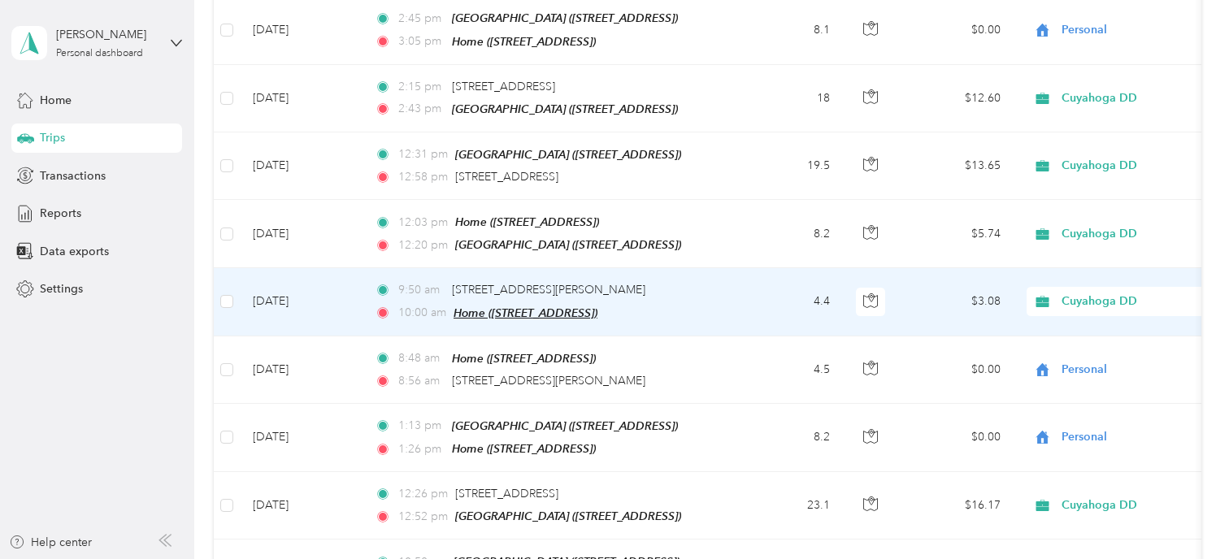
scroll to position [1700, 0]
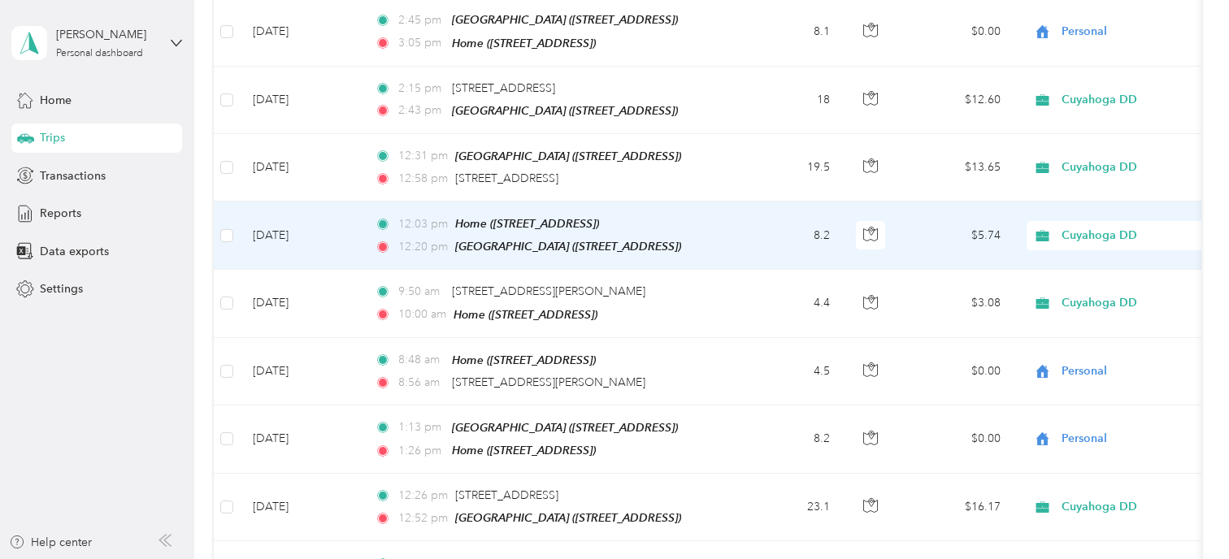
click at [1066, 227] on span "Cuyahoga DD" at bounding box center [1136, 236] width 149 height 18
click at [1076, 264] on span "Personal" at bounding box center [1142, 265] width 150 height 17
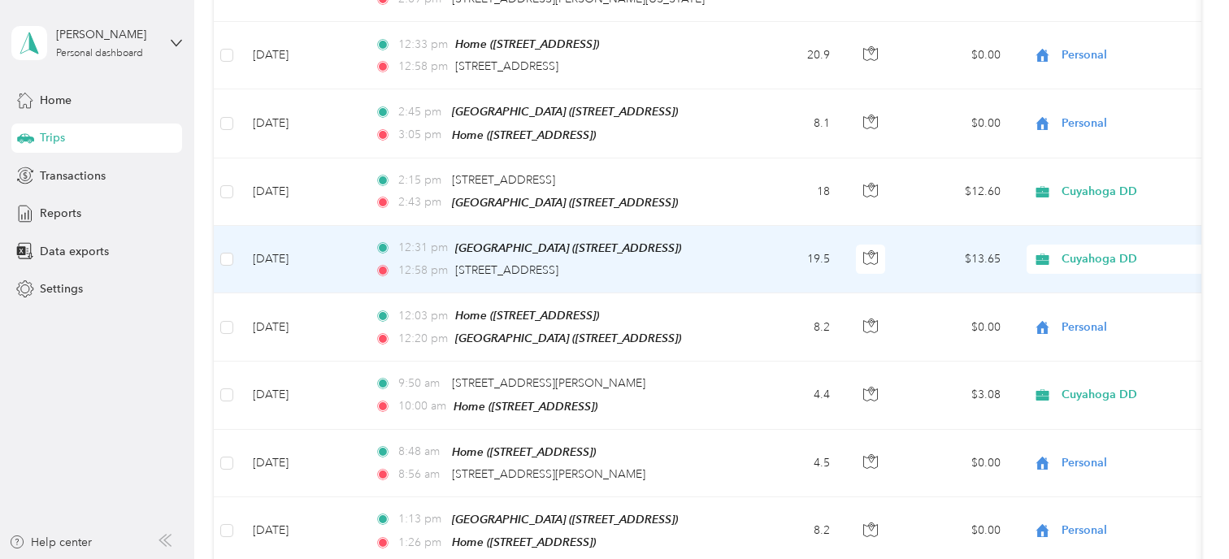
scroll to position [1608, 0]
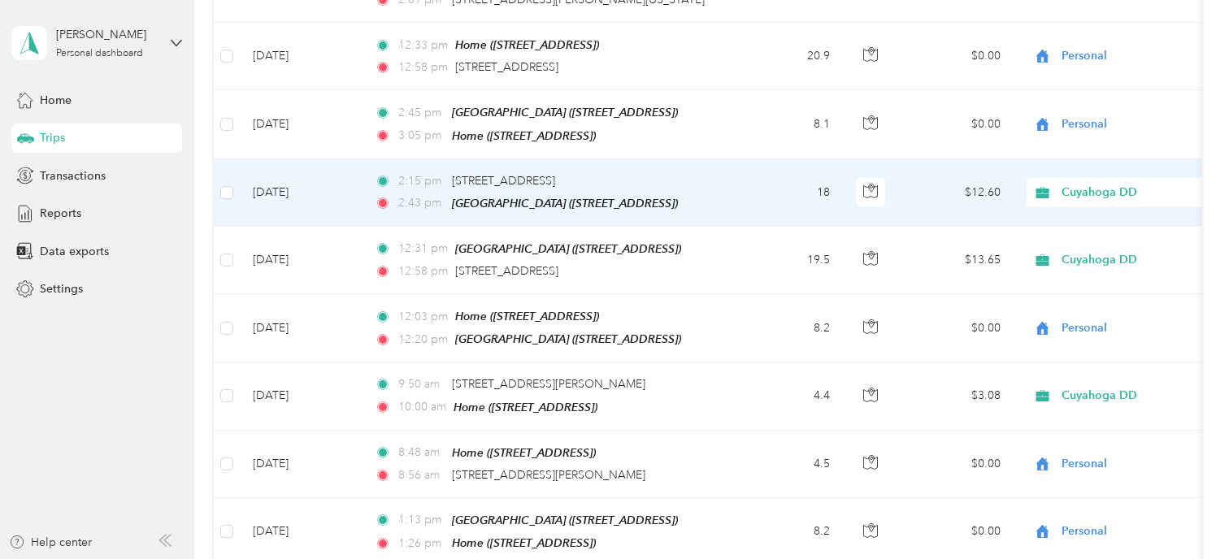
click at [1066, 184] on span "Cuyahoga DD" at bounding box center [1136, 193] width 149 height 18
click at [1080, 223] on span "Personal" at bounding box center [1142, 224] width 150 height 17
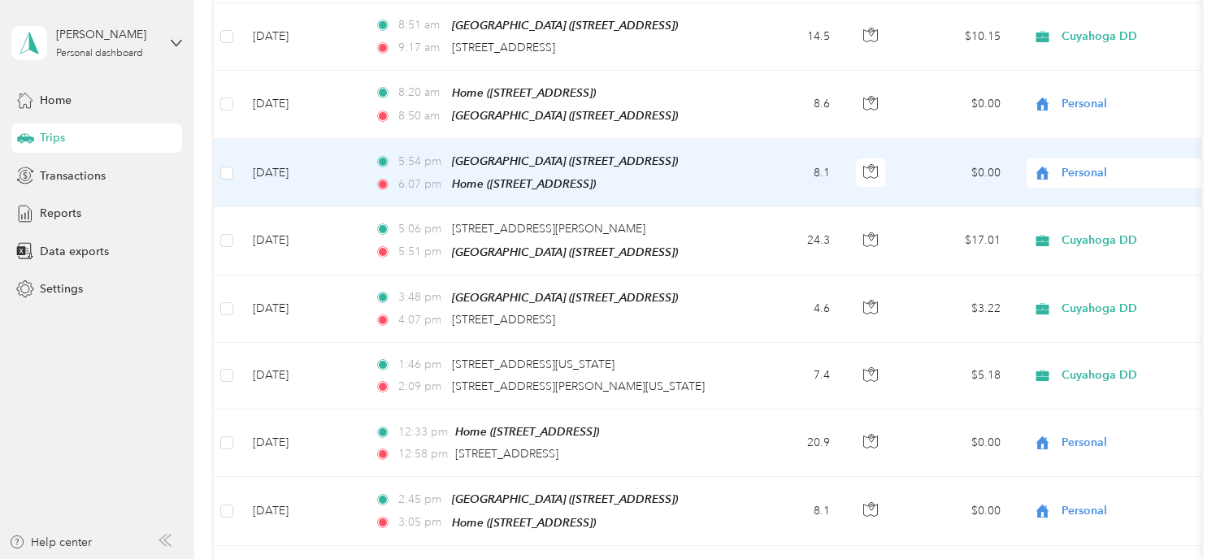
scroll to position [1219, 0]
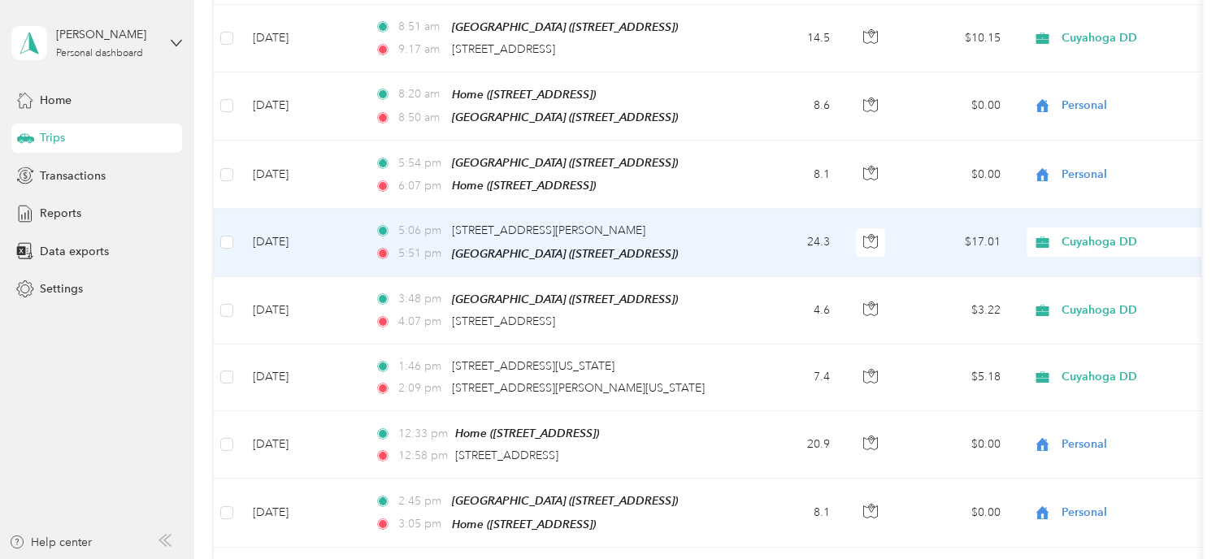
click at [1063, 233] on span "Cuyahoga DD" at bounding box center [1136, 242] width 149 height 18
click at [1076, 273] on span "Personal" at bounding box center [1142, 279] width 150 height 17
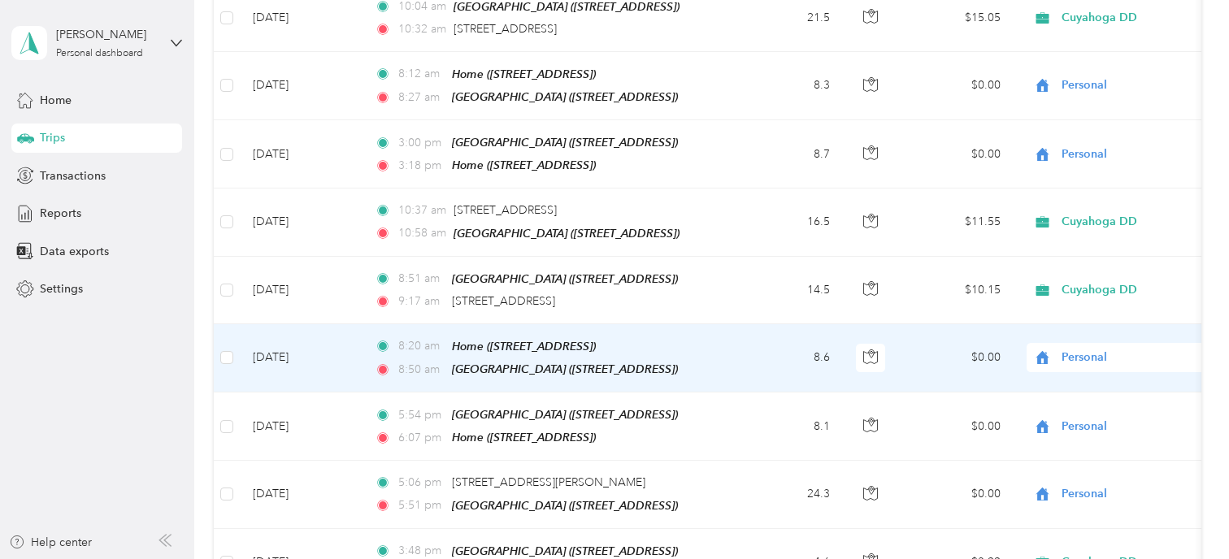
scroll to position [966, 0]
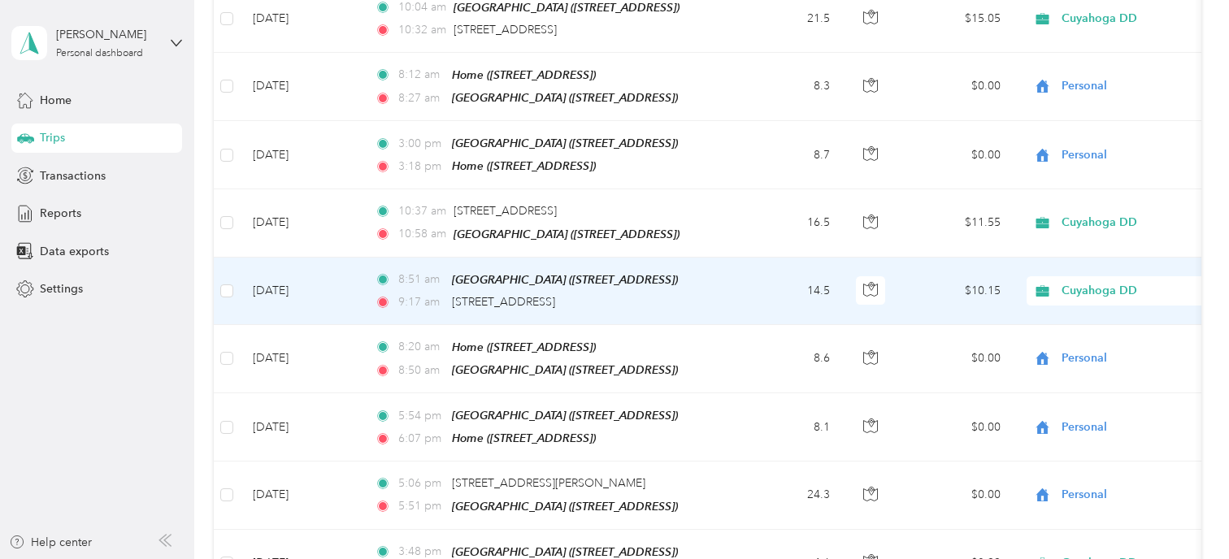
click at [1075, 282] on span "Cuyahoga DD" at bounding box center [1136, 291] width 149 height 18
click at [1079, 331] on span "Personal" at bounding box center [1142, 330] width 150 height 17
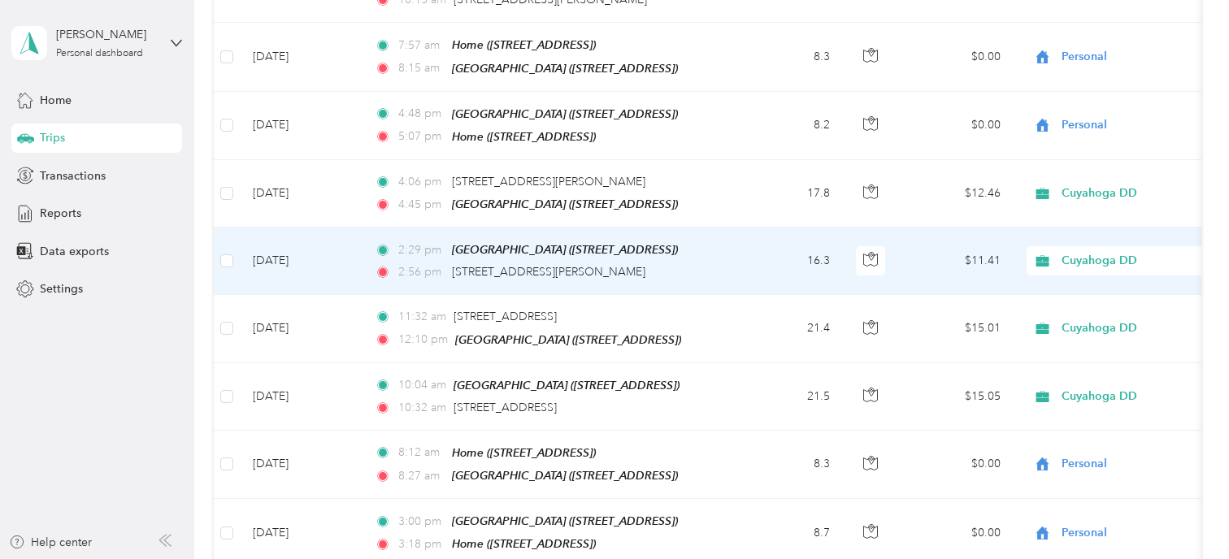
scroll to position [587, 0]
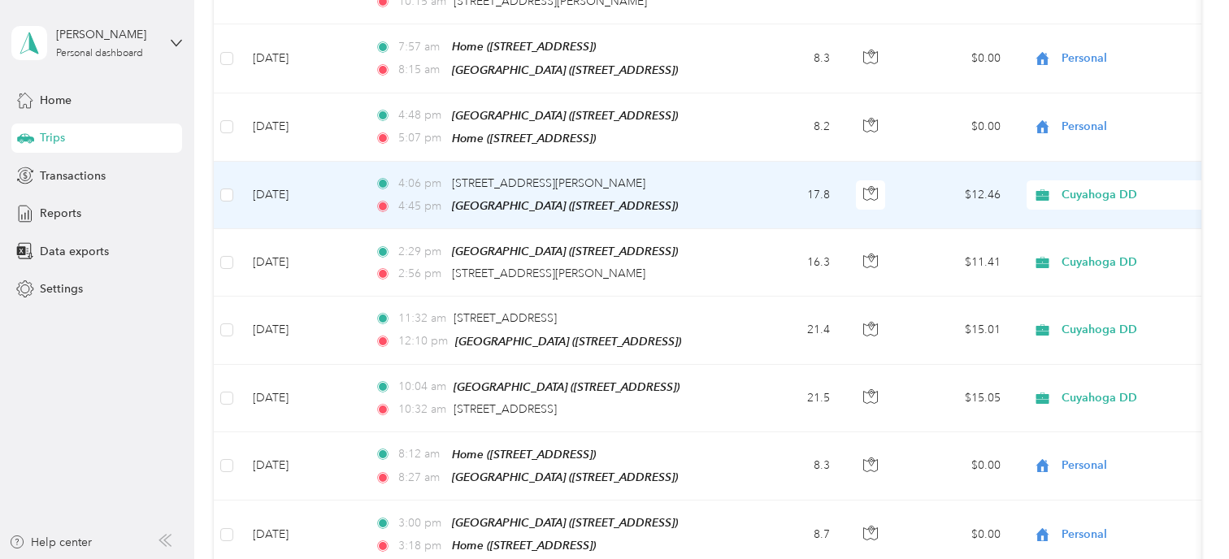
click at [1067, 186] on span "Cuyahoga DD" at bounding box center [1136, 195] width 149 height 18
click at [1075, 240] on span "Personal" at bounding box center [1142, 245] width 150 height 17
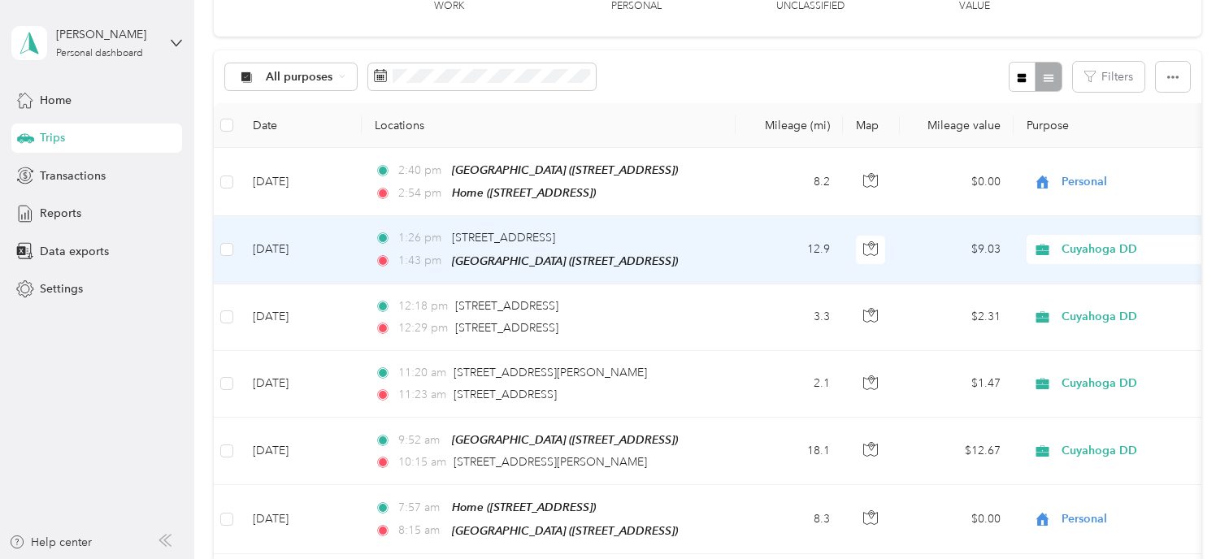
scroll to position [0, 0]
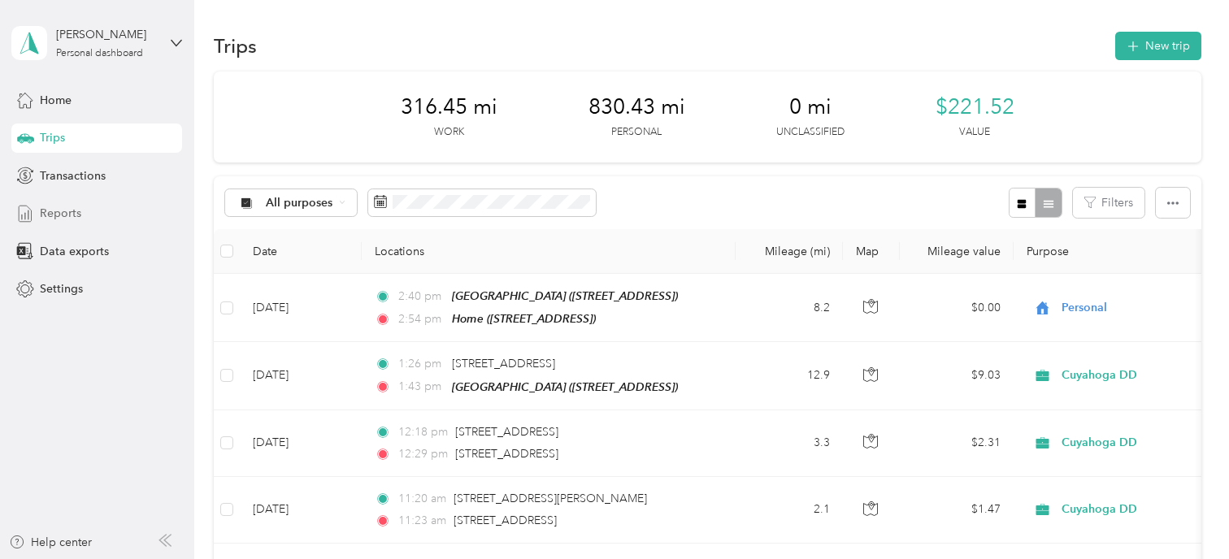
click at [52, 211] on span "Reports" at bounding box center [60, 213] width 41 height 17
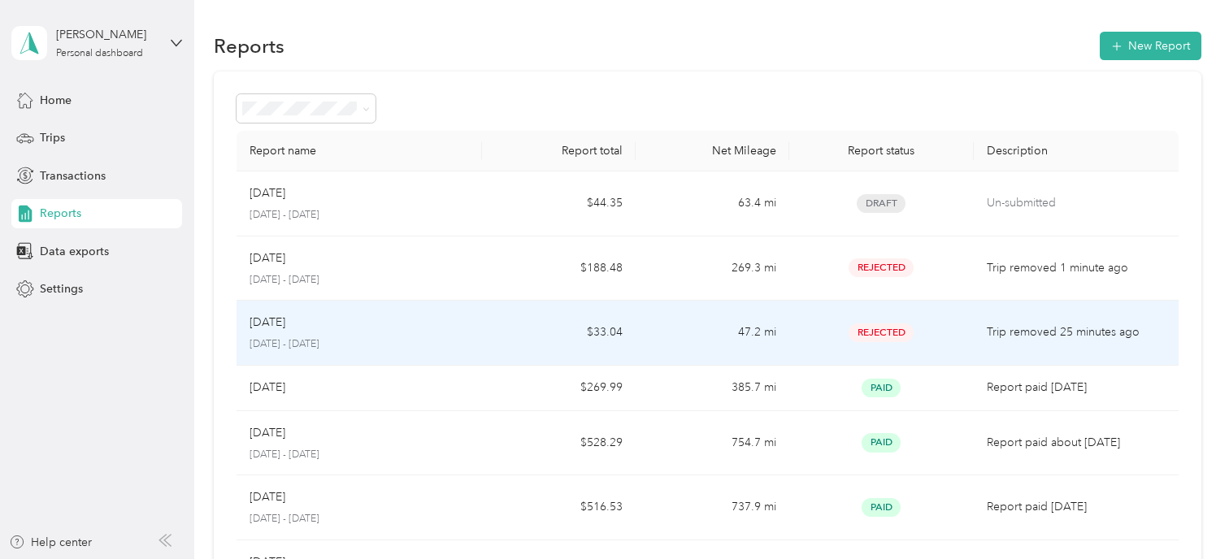
click at [593, 340] on td "$33.04" at bounding box center [559, 333] width 154 height 65
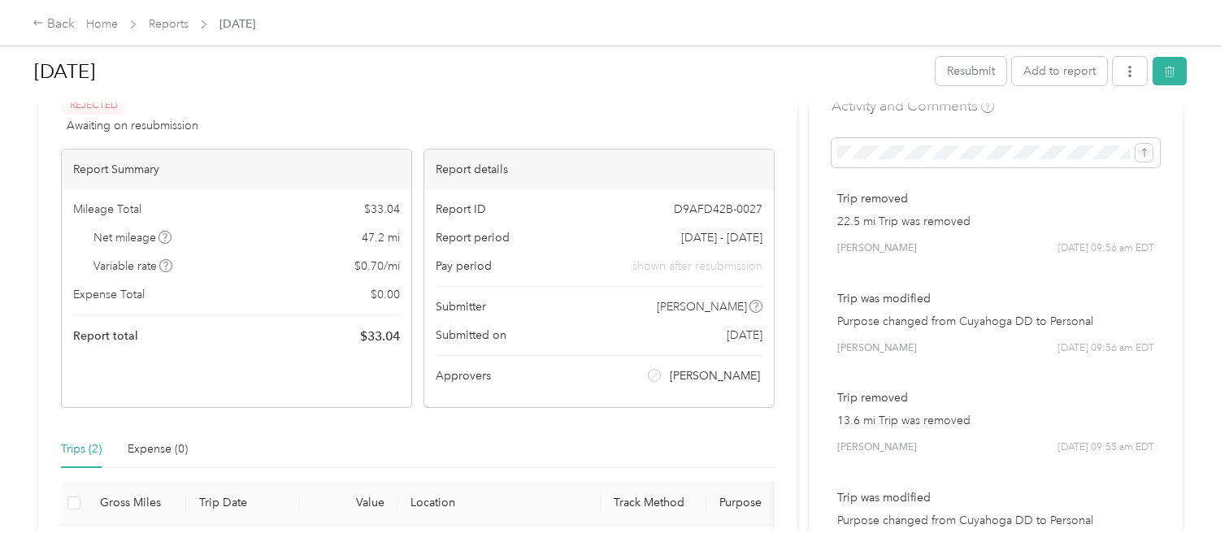
scroll to position [62, 0]
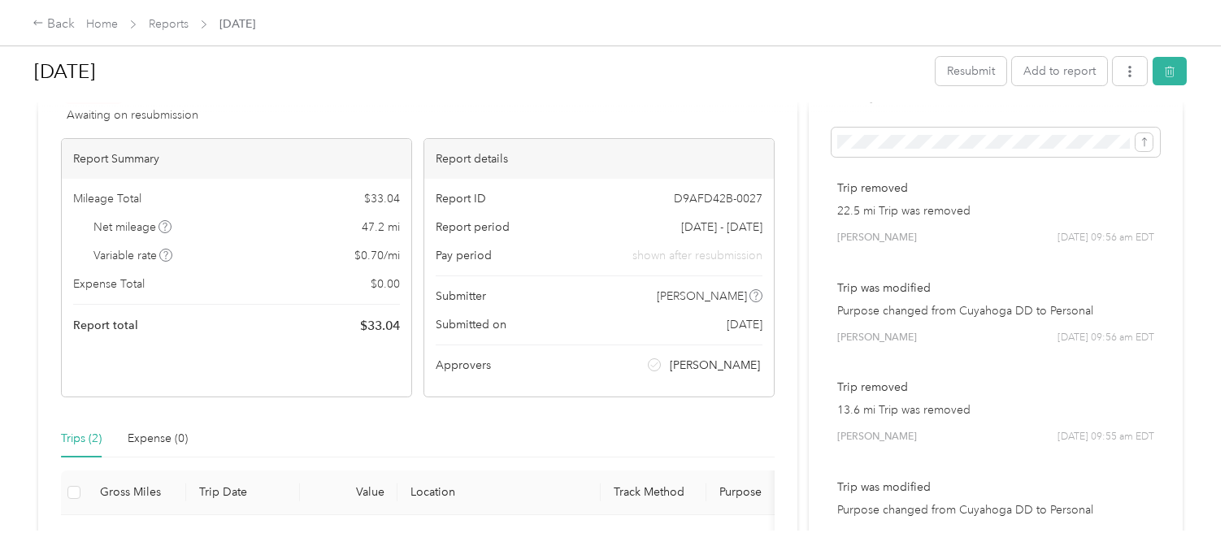
click at [491, 223] on span "Report period" at bounding box center [473, 227] width 74 height 17
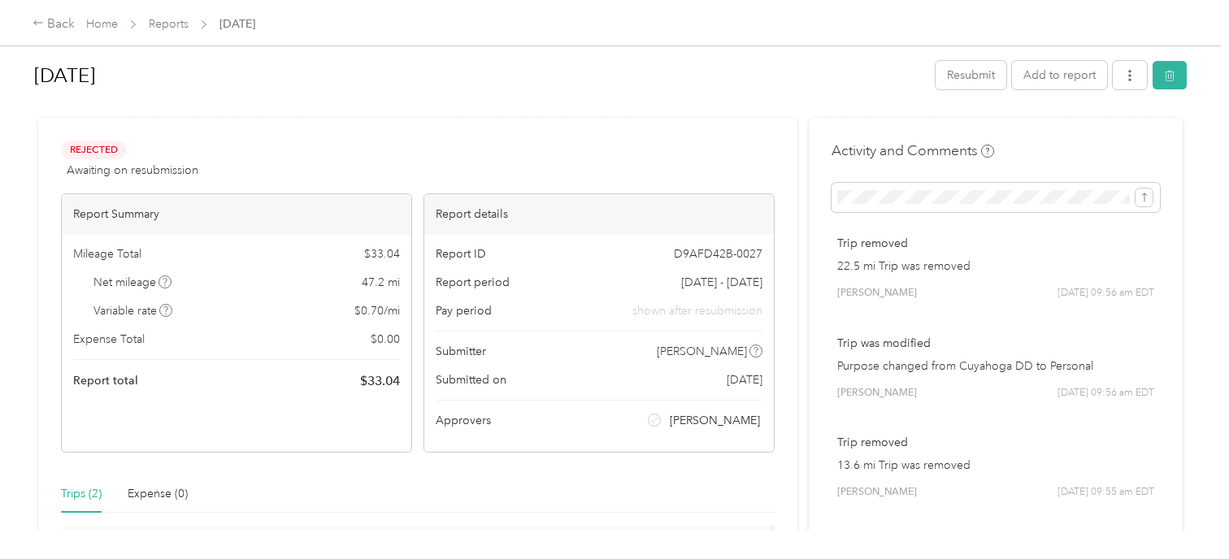
scroll to position [0, 0]
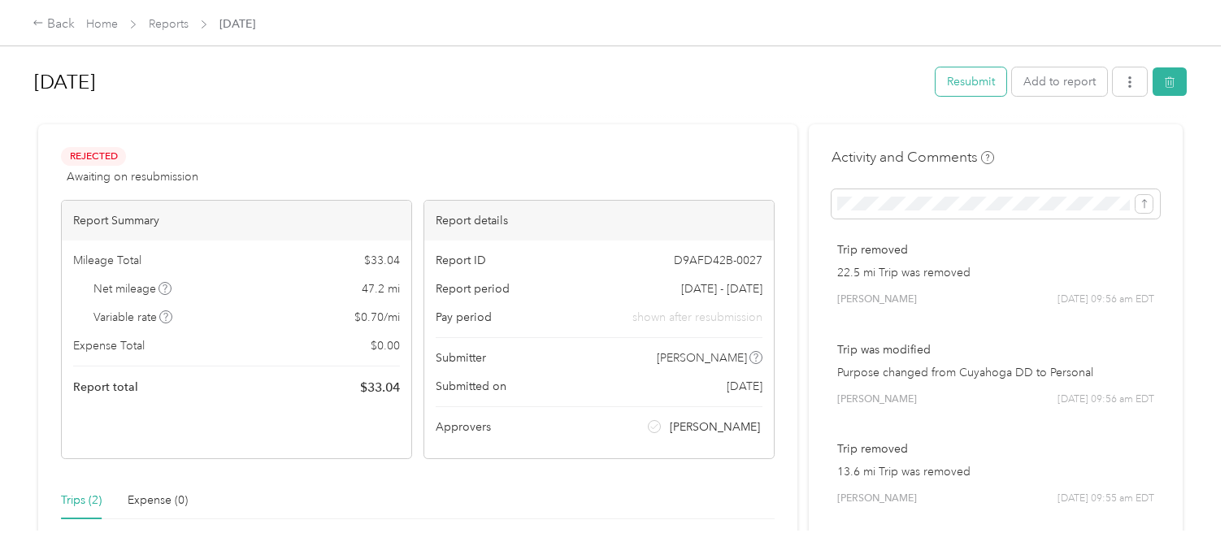
click at [978, 85] on button "Resubmit" at bounding box center [971, 81] width 71 height 28
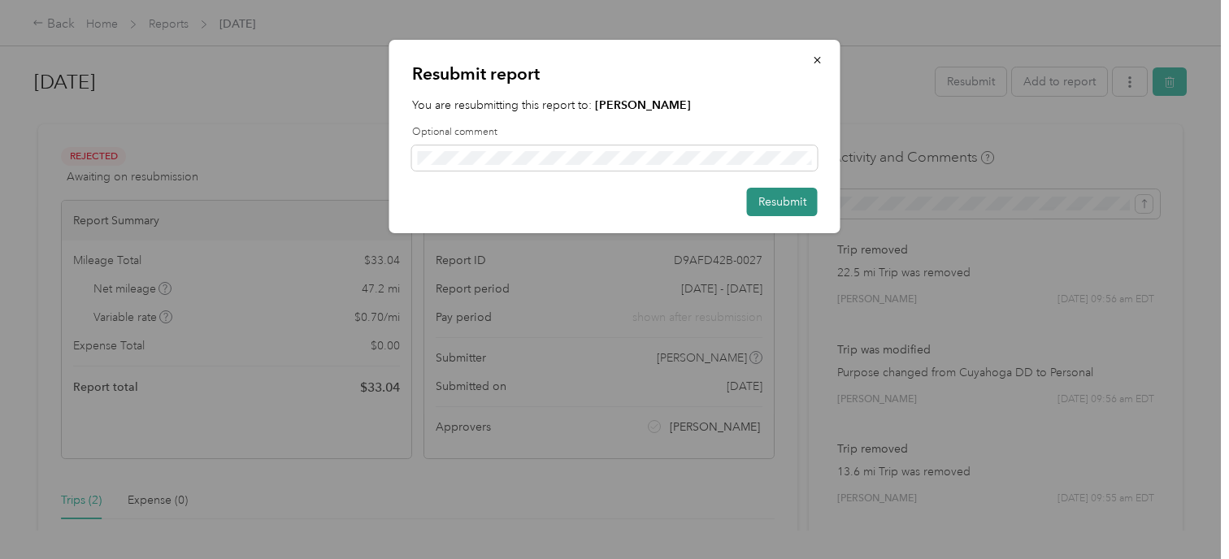
click at [780, 200] on button "Resubmit" at bounding box center [782, 202] width 71 height 28
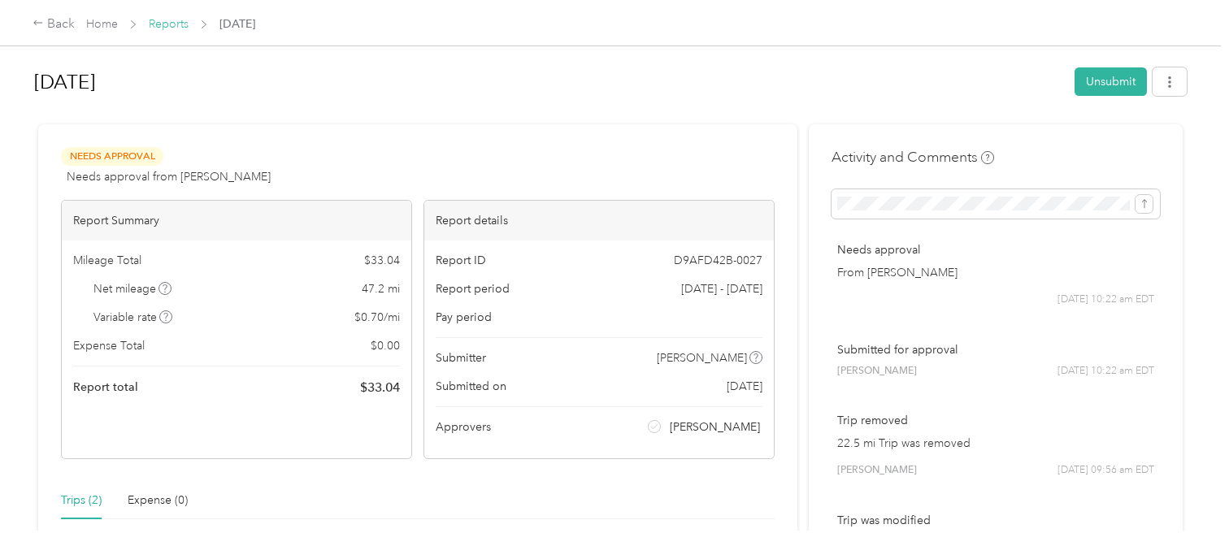
click at [172, 23] on link "Reports" at bounding box center [169, 24] width 40 height 14
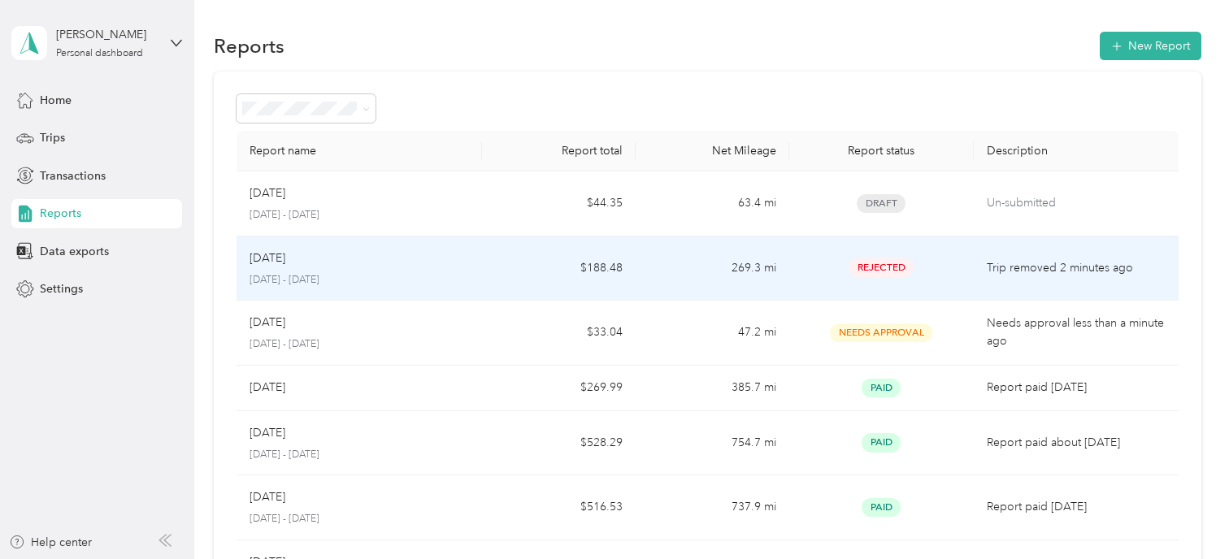
click at [946, 276] on div "Rejected" at bounding box center [881, 267] width 159 height 19
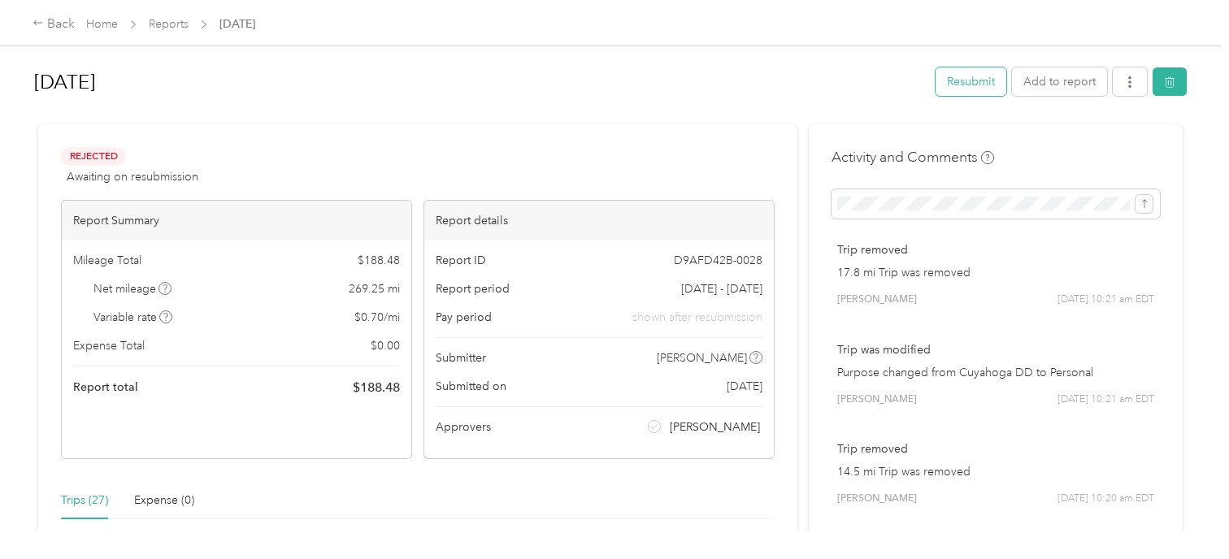
click at [971, 89] on button "Resubmit" at bounding box center [971, 81] width 71 height 28
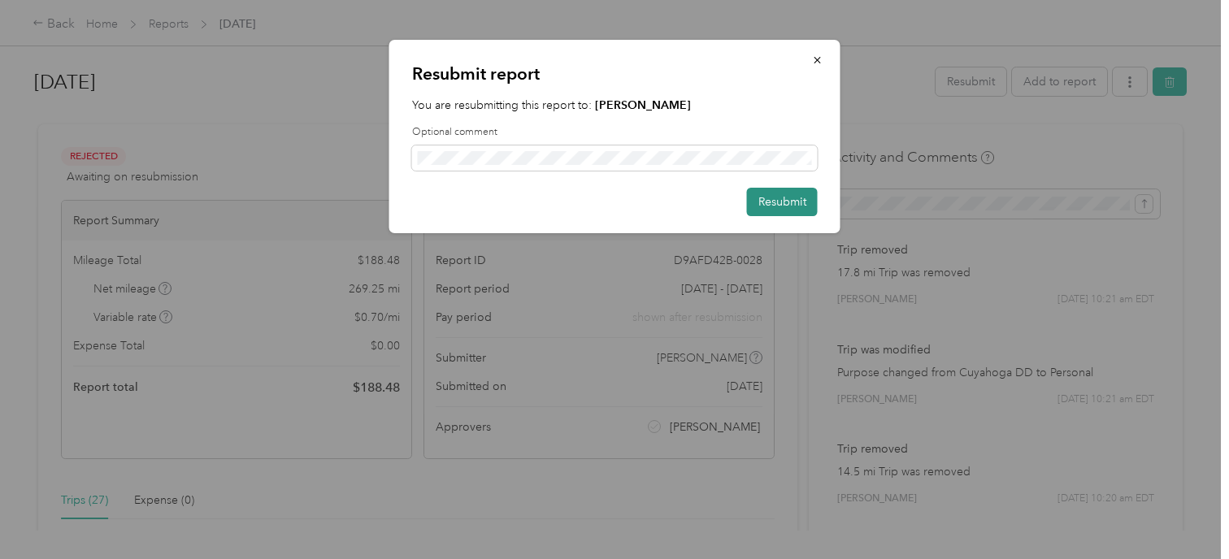
click at [784, 205] on button "Resubmit" at bounding box center [782, 202] width 71 height 28
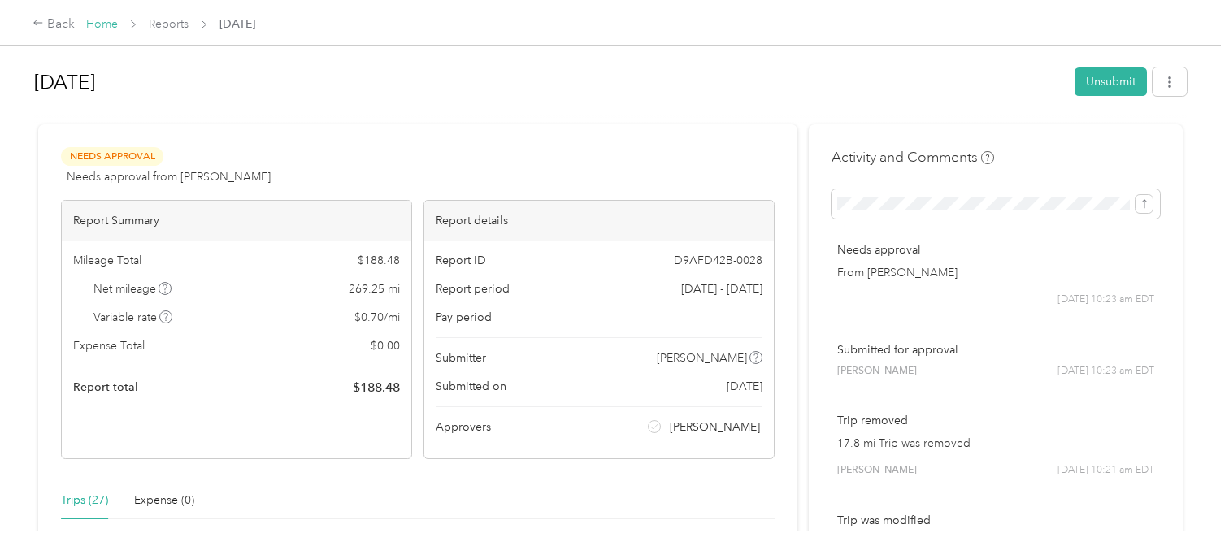
click at [95, 26] on link "Home" at bounding box center [102, 24] width 32 height 14
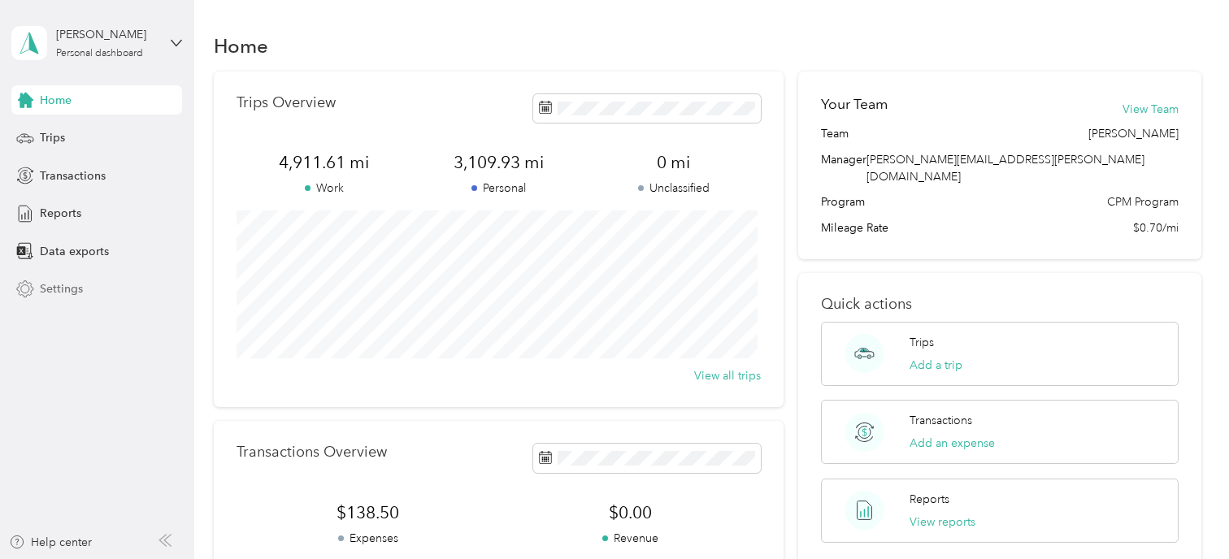
click at [57, 293] on span "Settings" at bounding box center [61, 288] width 43 height 17
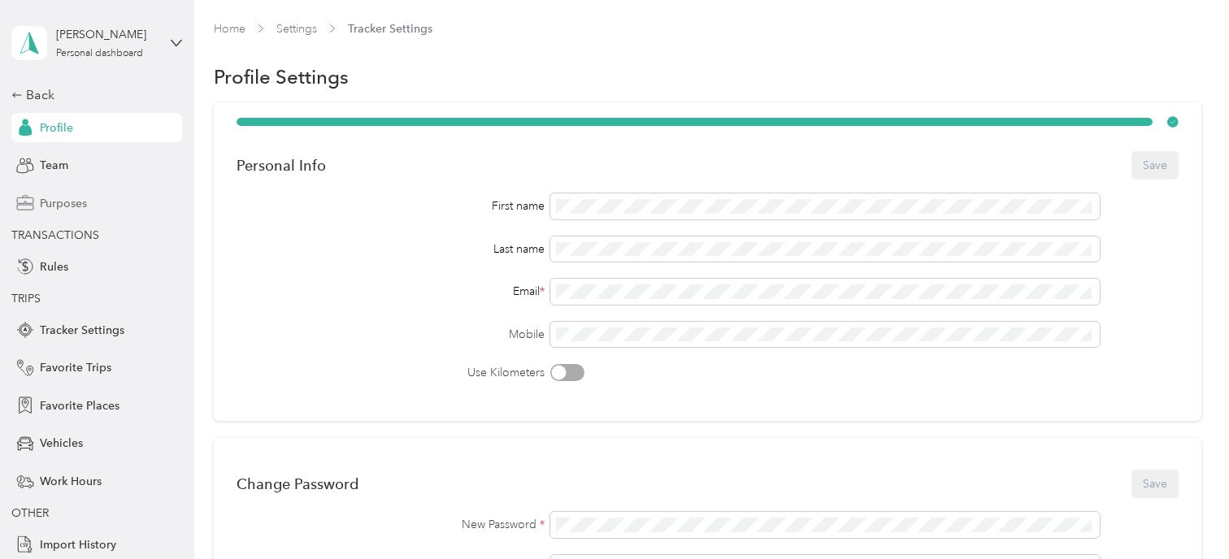
click at [40, 209] on span "Purposes" at bounding box center [63, 203] width 47 height 17
